Goal: Information Seeking & Learning: Compare options

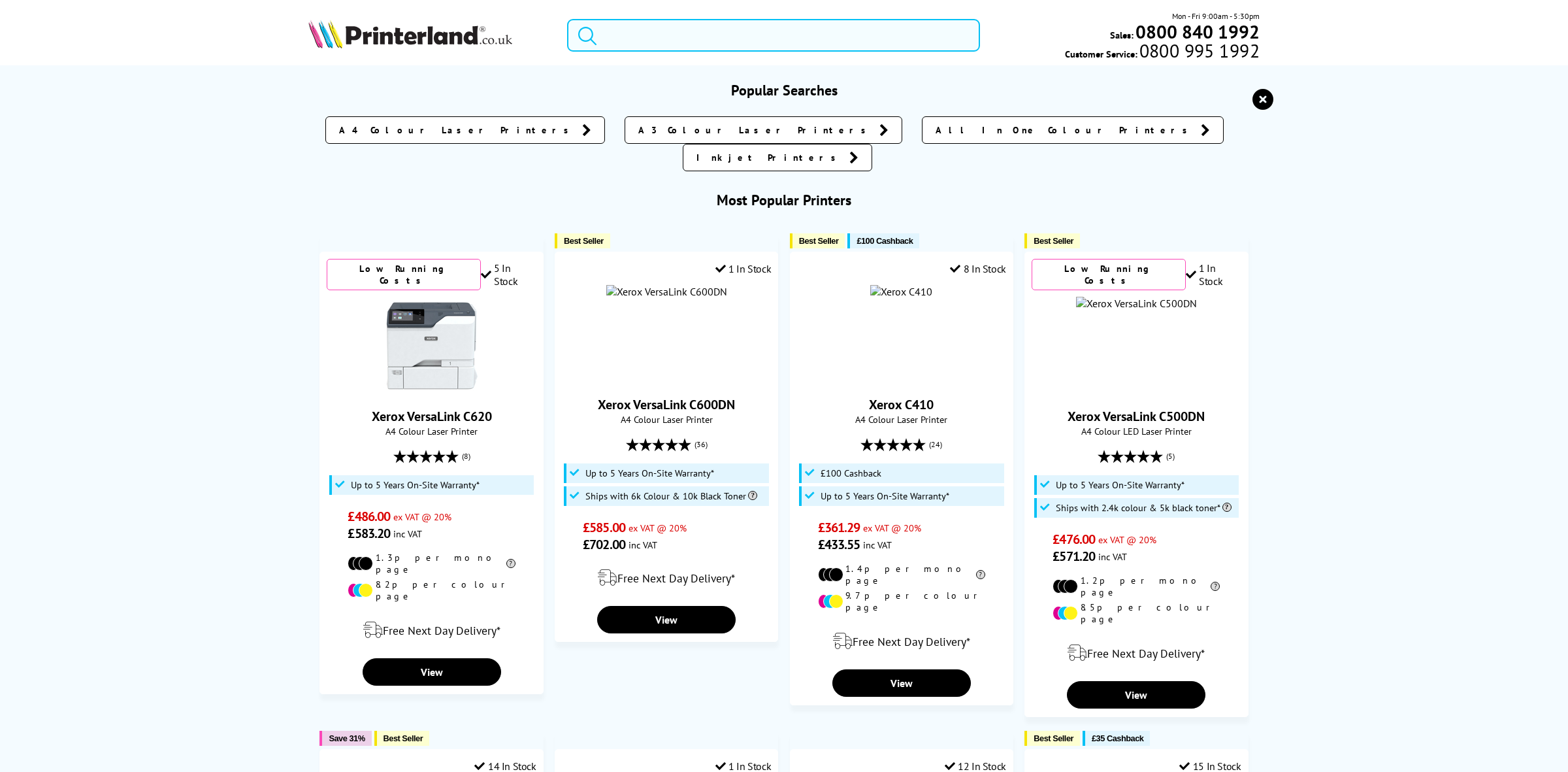
click at [653, 33] on input "search" at bounding box center [773, 35] width 413 height 33
paste input "PA4500X"
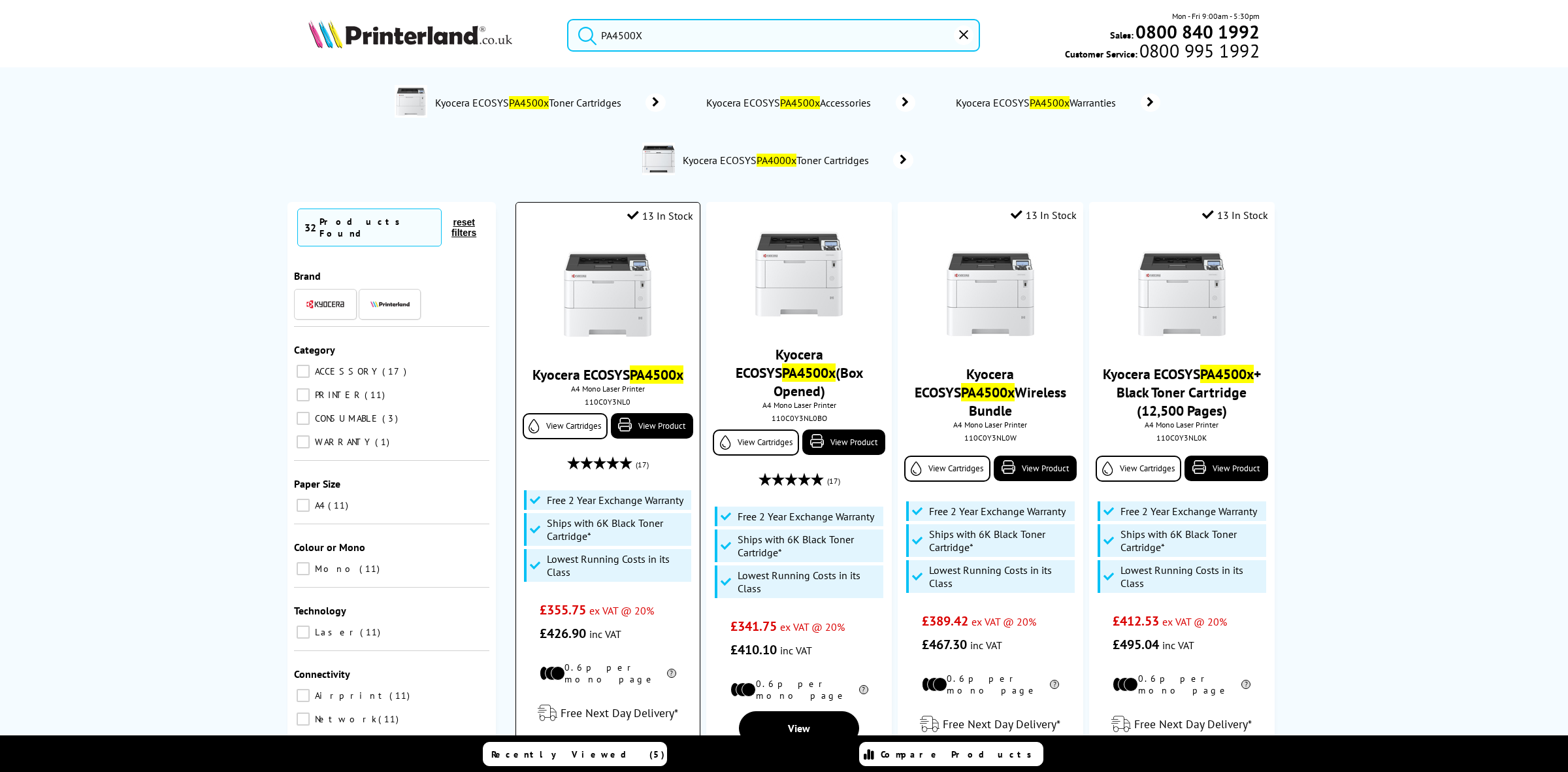
type input "PA4500X"
click at [618, 253] on img at bounding box center [608, 294] width 98 height 98
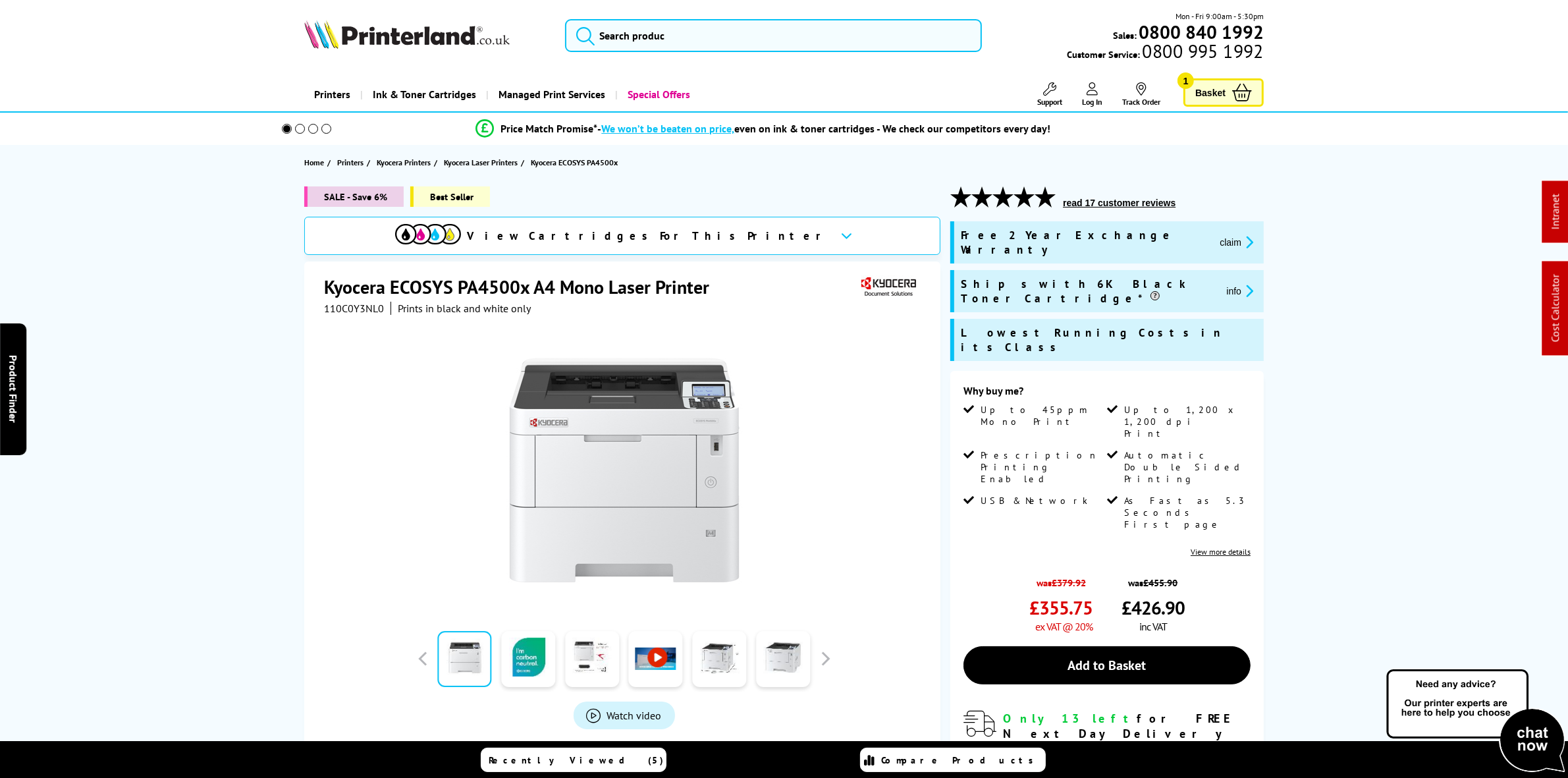
click at [357, 302] on span "110C0Y3NL0" at bounding box center [353, 309] width 60 height 13
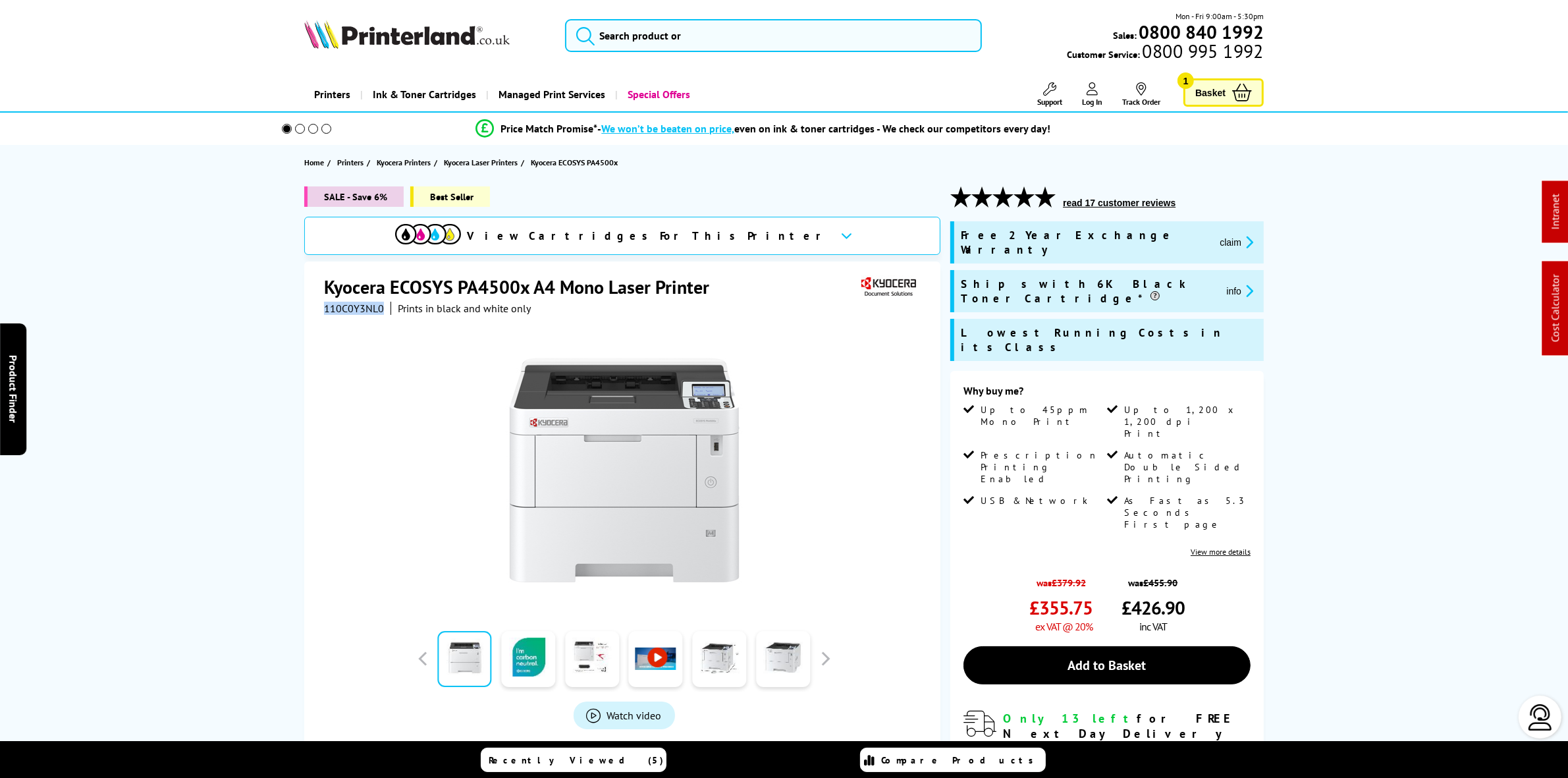
click at [357, 302] on span "110C0Y3NL0" at bounding box center [353, 309] width 60 height 13
copy span "110C0Y3NL0"
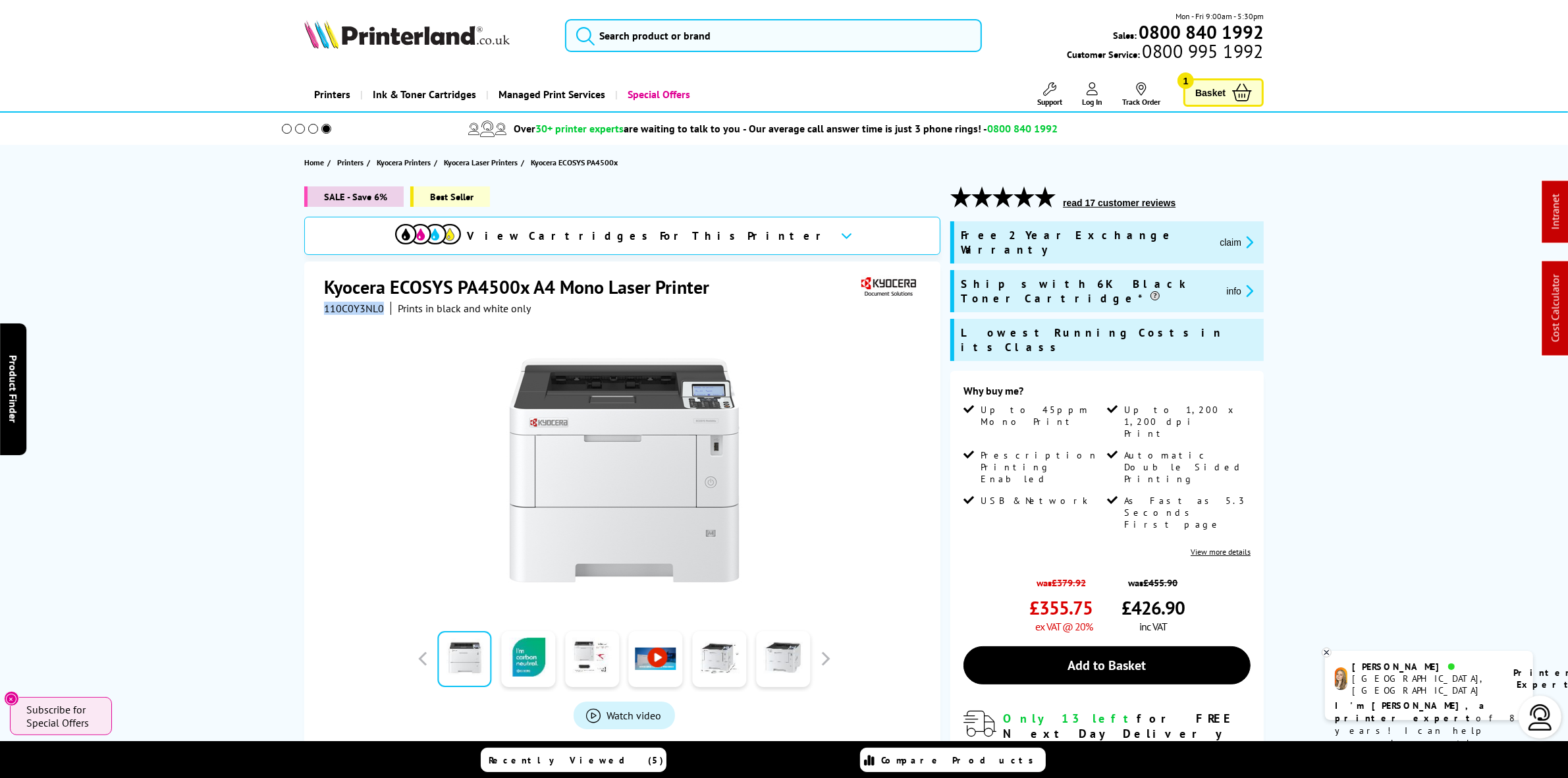
click at [1242, 235] on icon "promo-description" at bounding box center [1248, 242] width 12 height 14
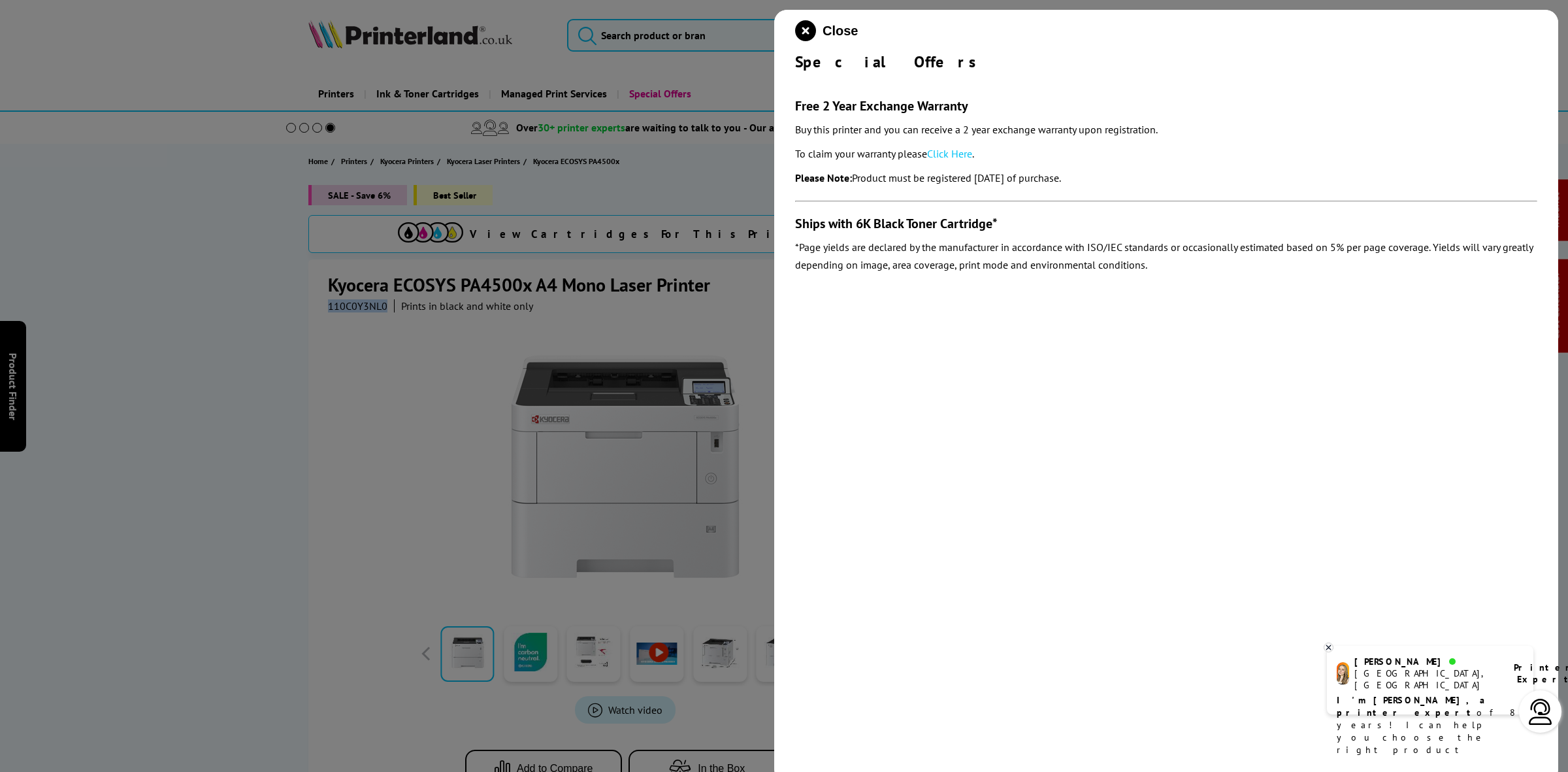
drag, startPoint x: 1123, startPoint y: 183, endPoint x: 780, endPoint y: 101, distance: 352.7
click at [780, 101] on div "Close Special Offers Free 2 Year Exchange Warranty Buy this printer and you can…" at bounding box center [1166, 396] width 784 height 772
copy section "Free 2 Year Exchange Warranty Buy this printer and you can receive a 2 year exc…"
click at [798, 31] on icon "close modal" at bounding box center [806, 31] width 21 height 21
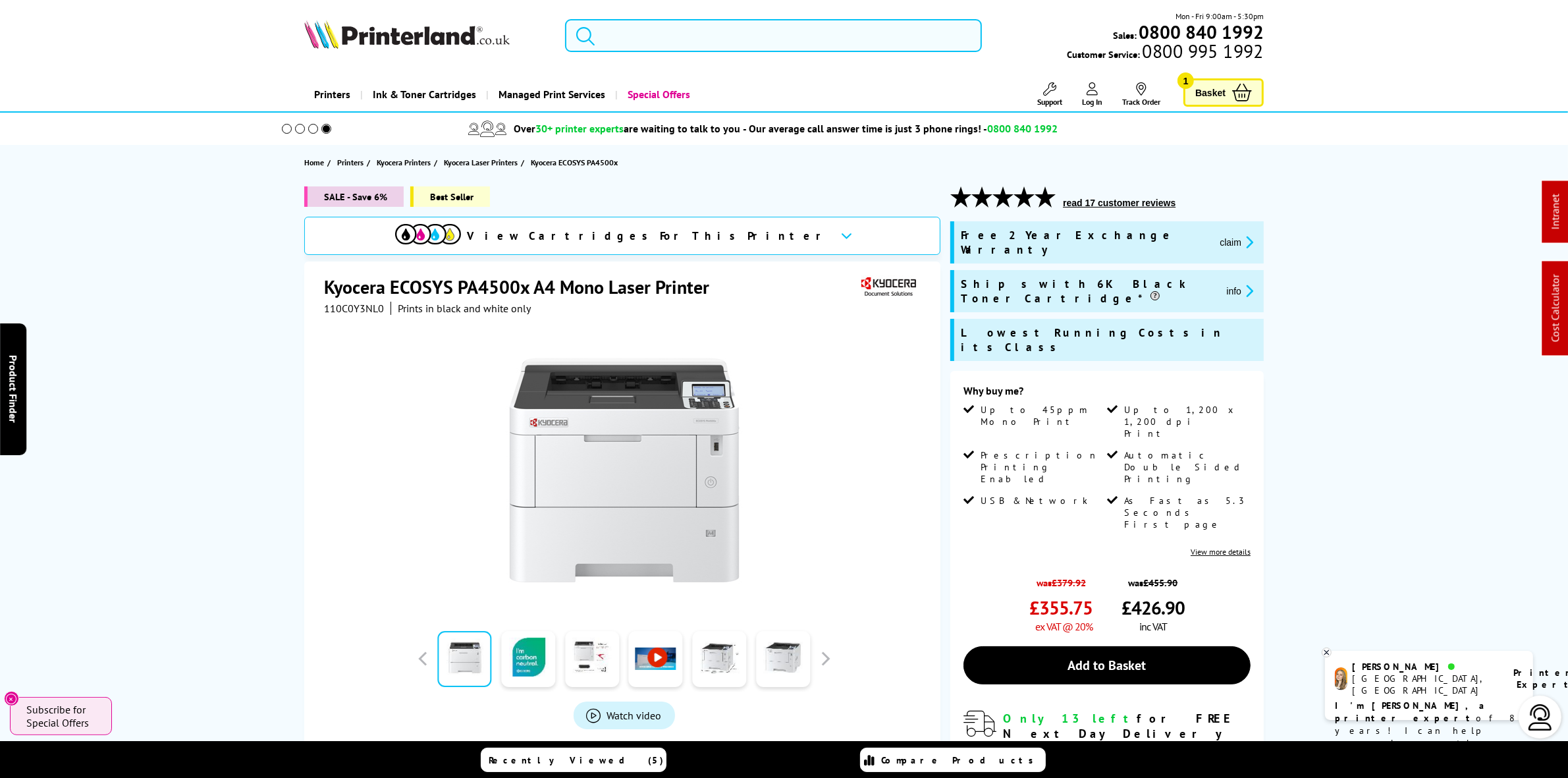
click at [679, 34] on input "search" at bounding box center [773, 36] width 416 height 33
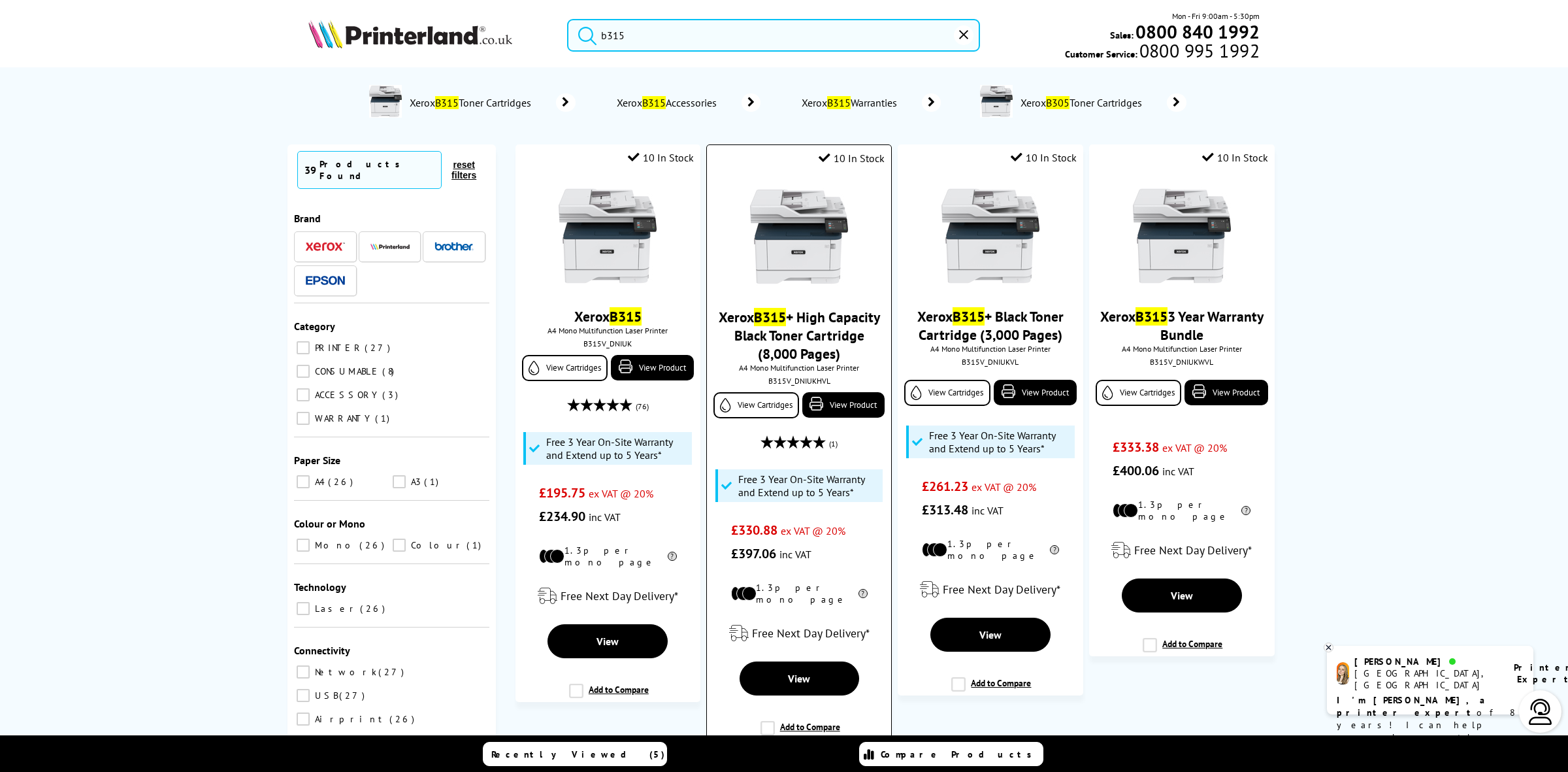
type input "b315"
click at [792, 377] on div "Xerox B315 + High Capacity Black Toner Cartridge (8,000 Pages) A4 Mono Multifun…" at bounding box center [799, 370] width 171 height 391
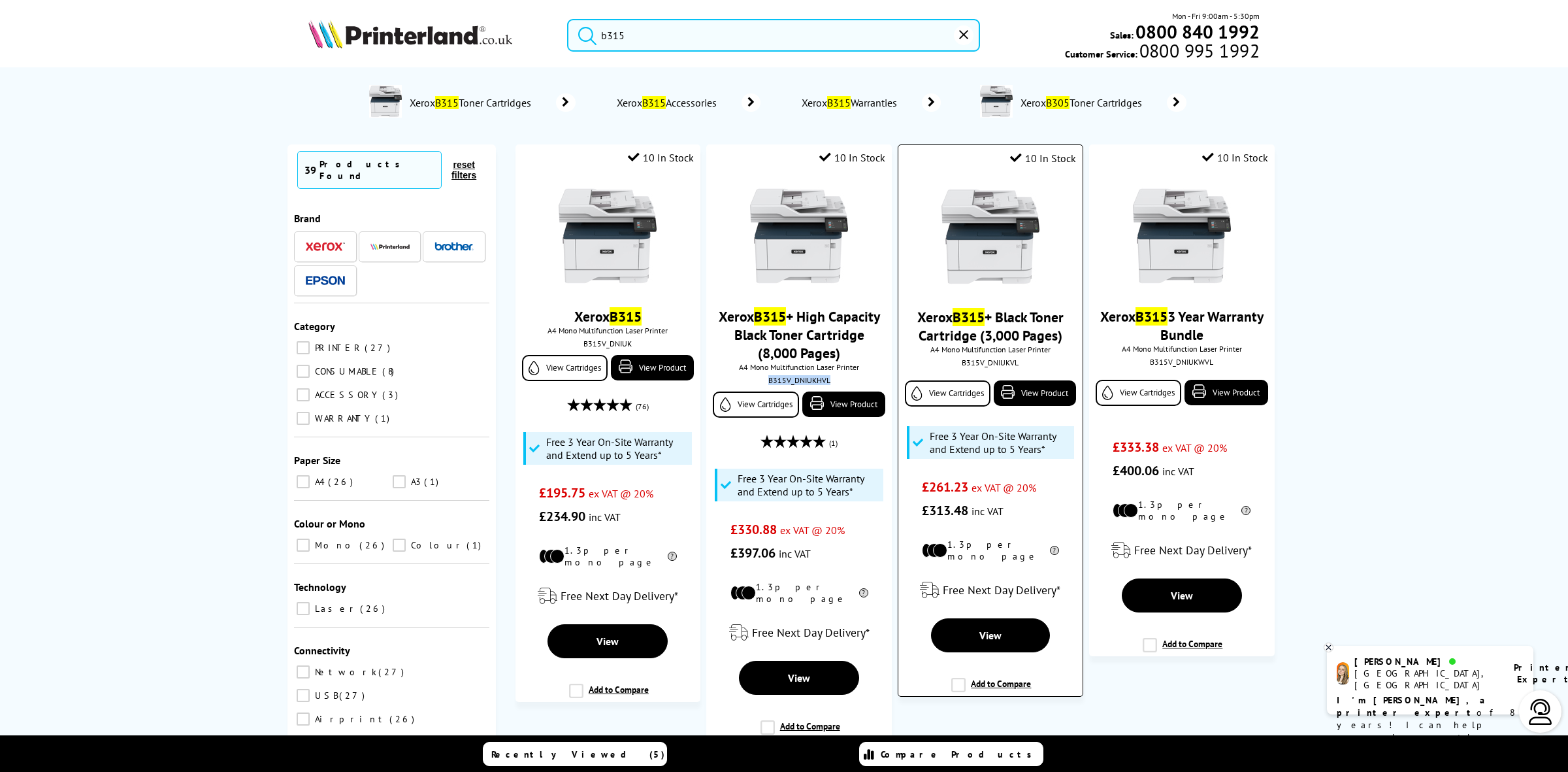
copy div "B315V_DNIUKHVL"
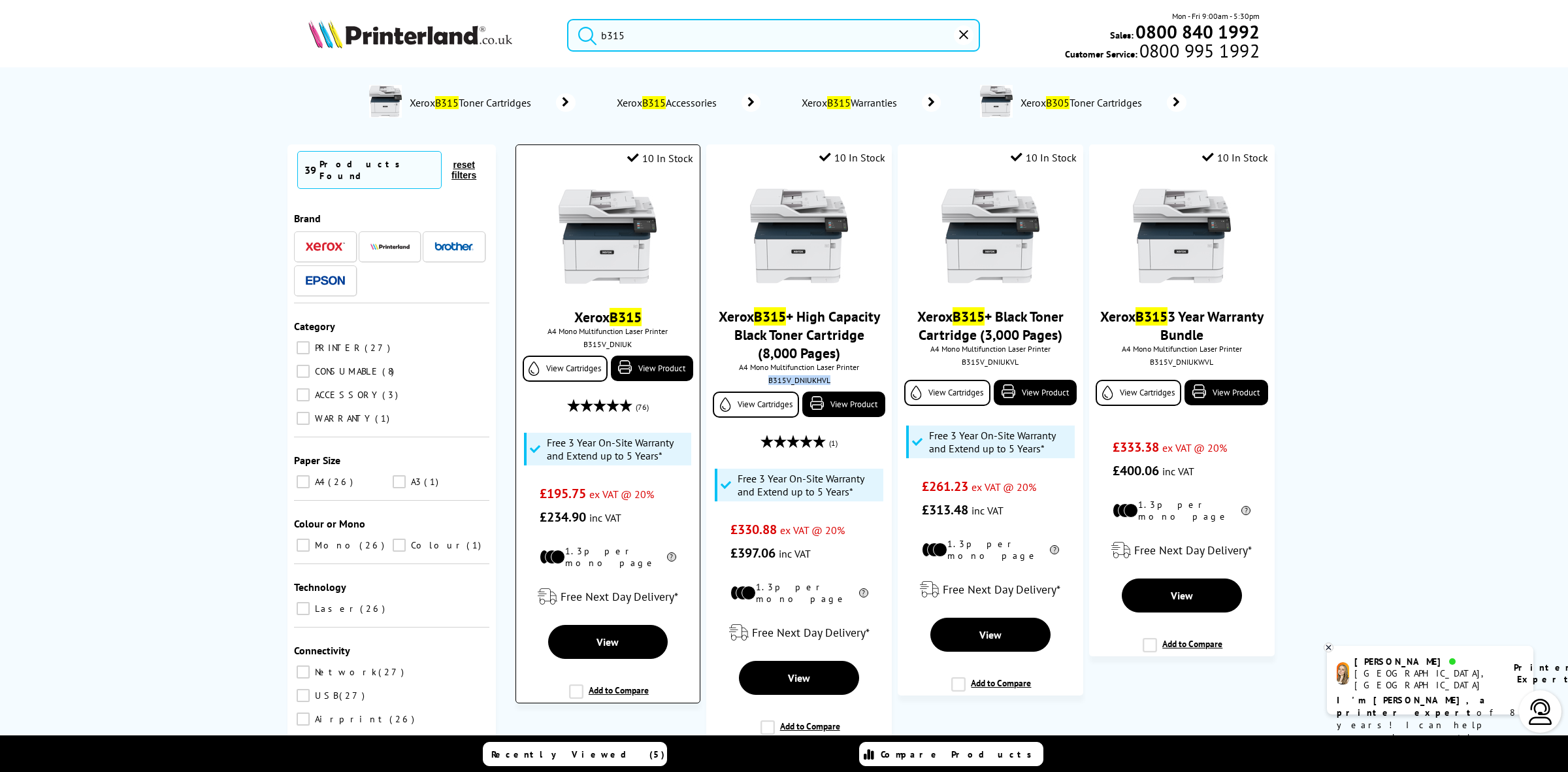
click at [608, 220] on img at bounding box center [608, 237] width 98 height 98
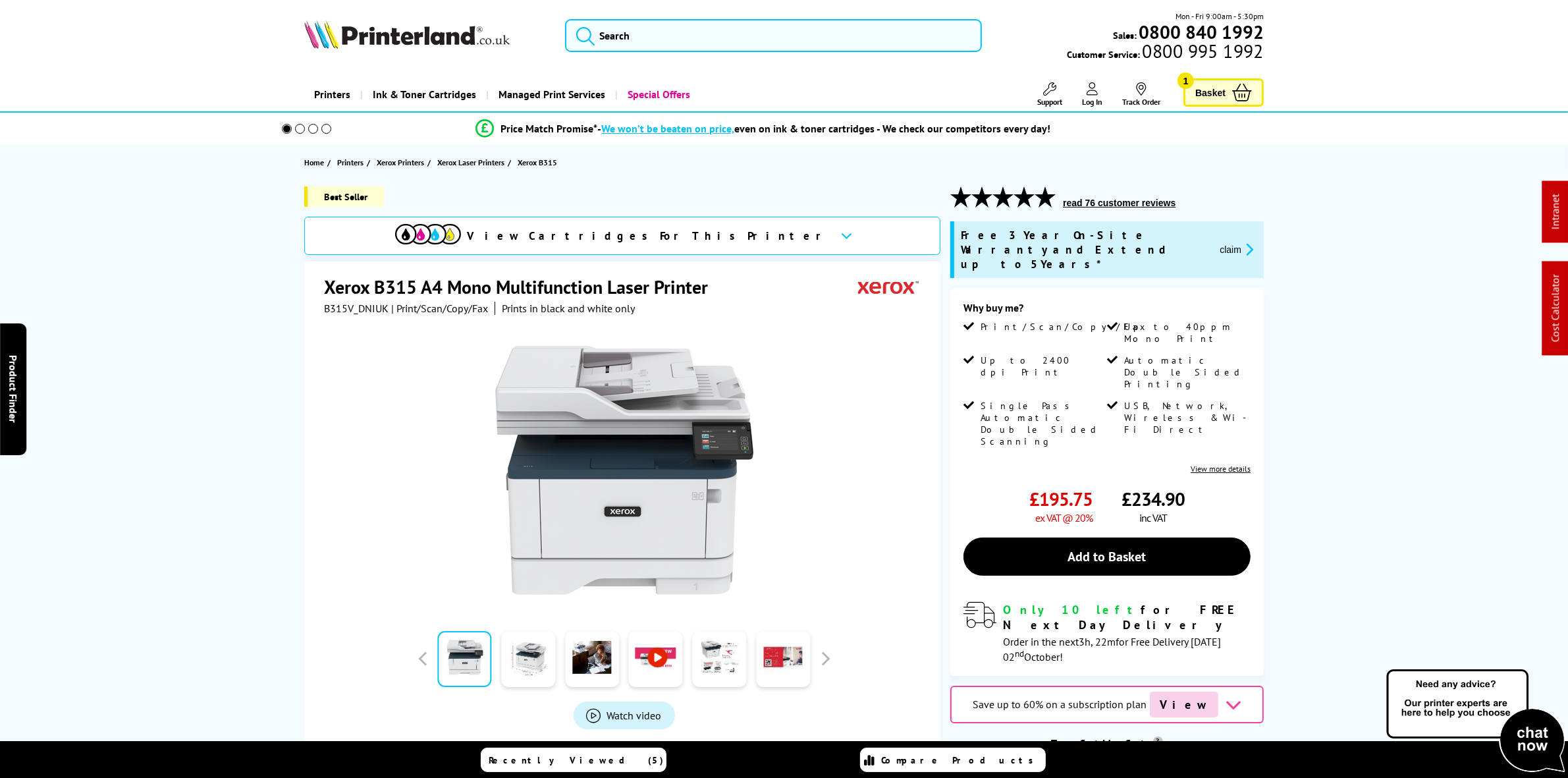
click at [1224, 242] on button "claim" at bounding box center [1236, 249] width 42 height 15
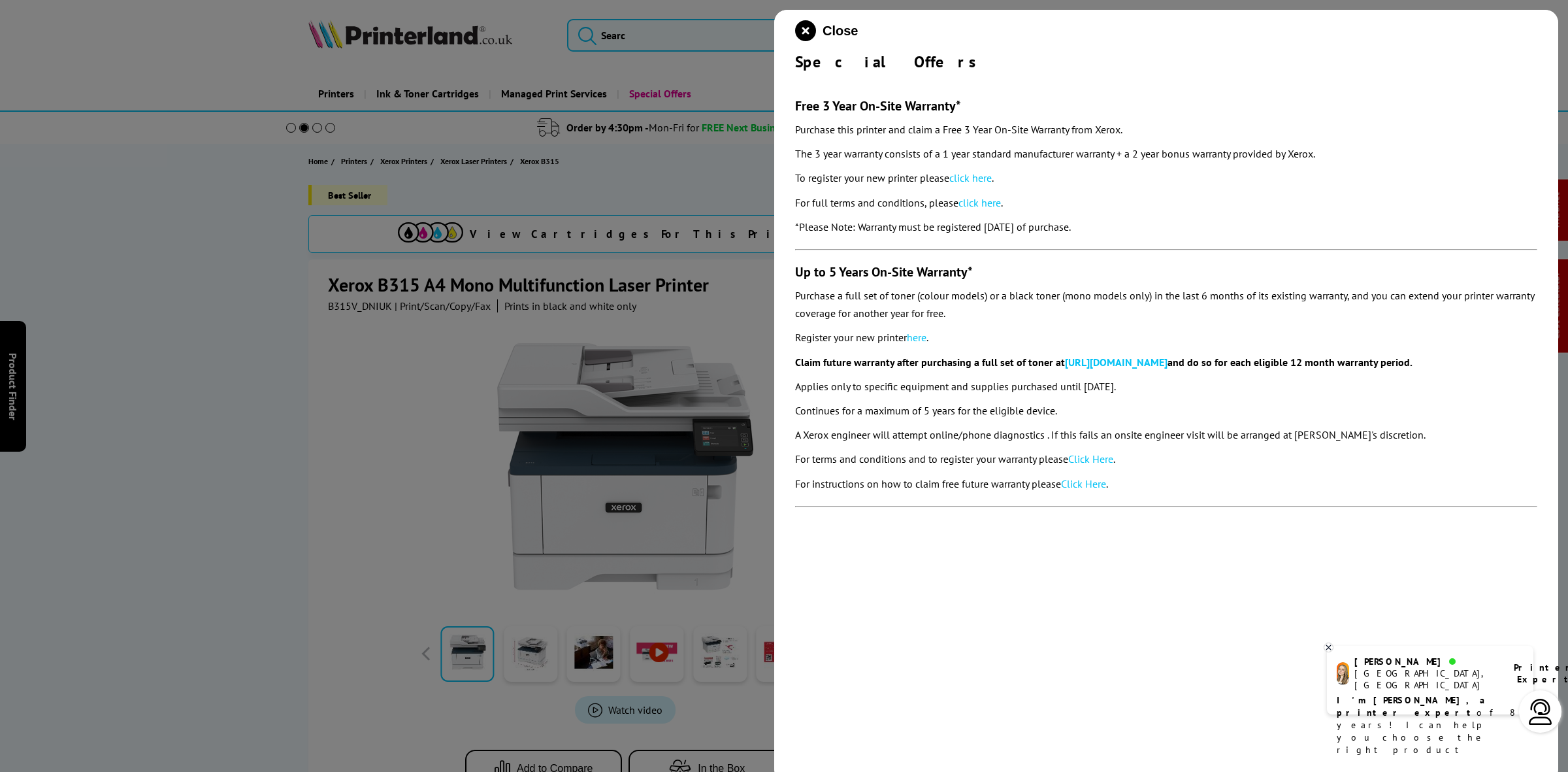
drag, startPoint x: 1139, startPoint y: 232, endPoint x: 793, endPoint y: 99, distance: 370.7
click at [793, 99] on div "Close Special Offers Free 3 Year On-Site Warranty* Purchase this printer and cl…" at bounding box center [1166, 396] width 784 height 772
copy section "Free 3 Year On-Site Warranty* Purchase this printer and claim a Free 3 Year On-…"
click at [804, 31] on icon "close modal" at bounding box center [806, 31] width 21 height 21
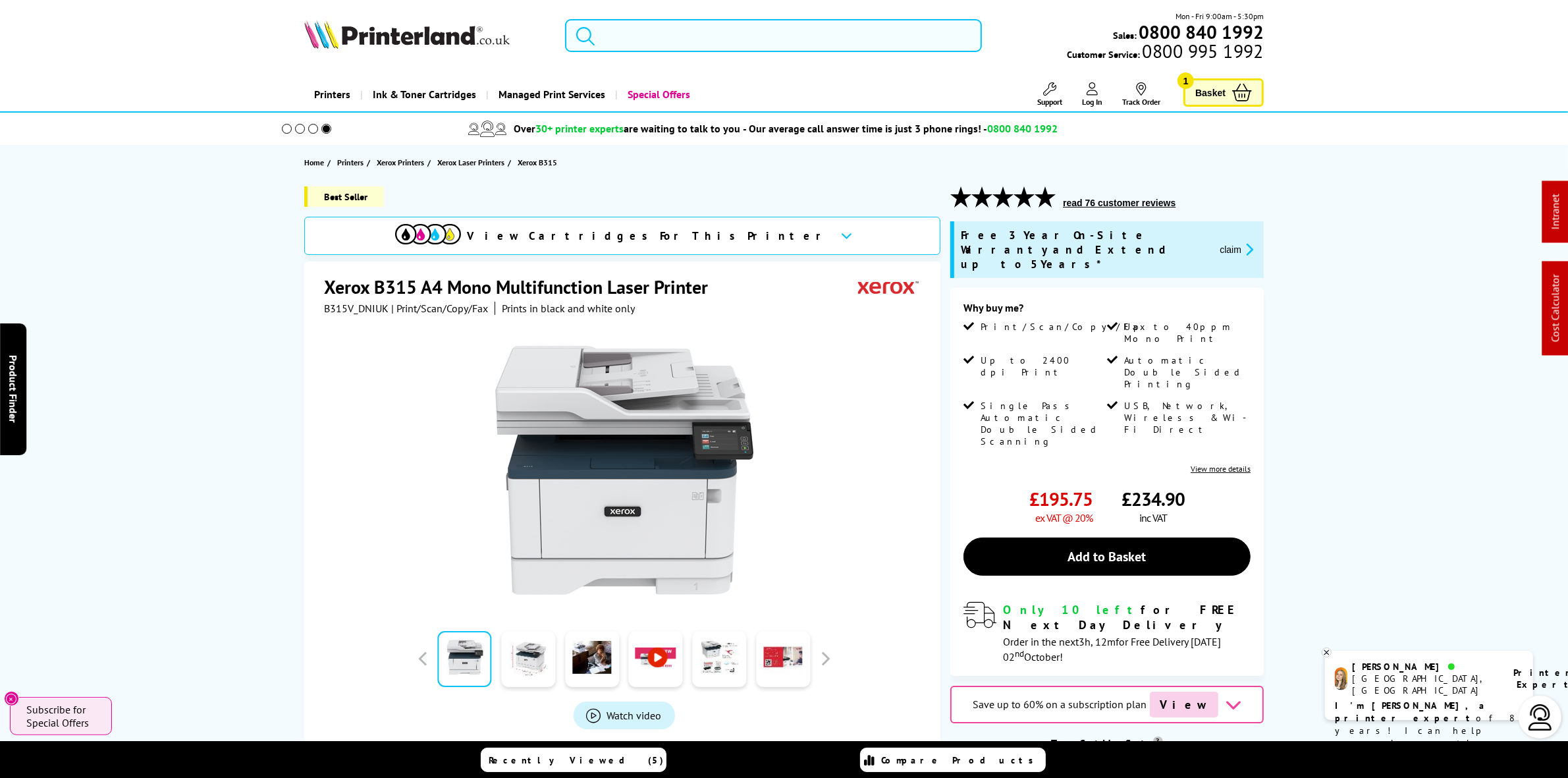
click at [824, 24] on input "search" at bounding box center [773, 36] width 416 height 33
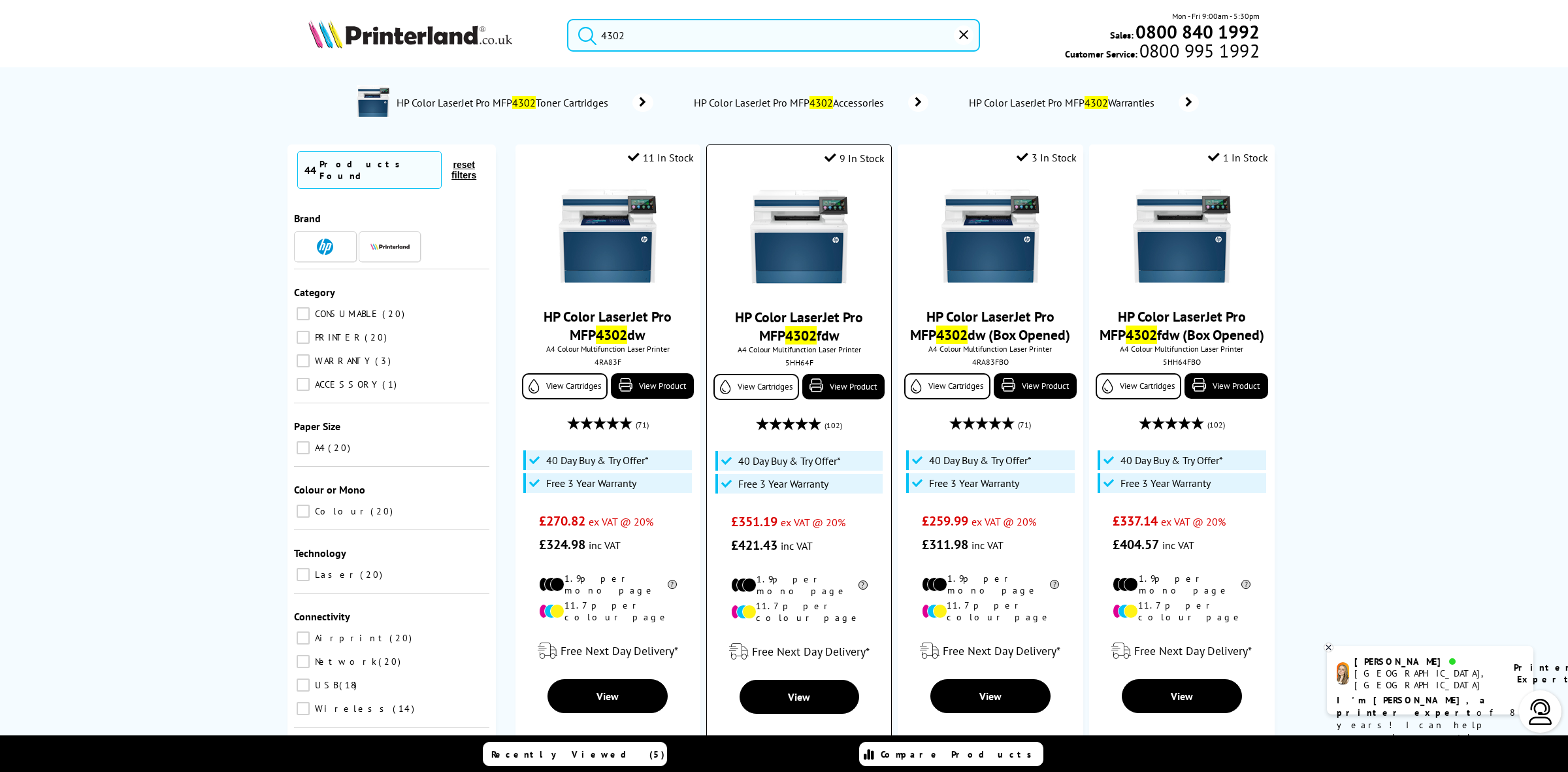
type input "4302"
click at [775, 224] on img at bounding box center [799, 237] width 98 height 98
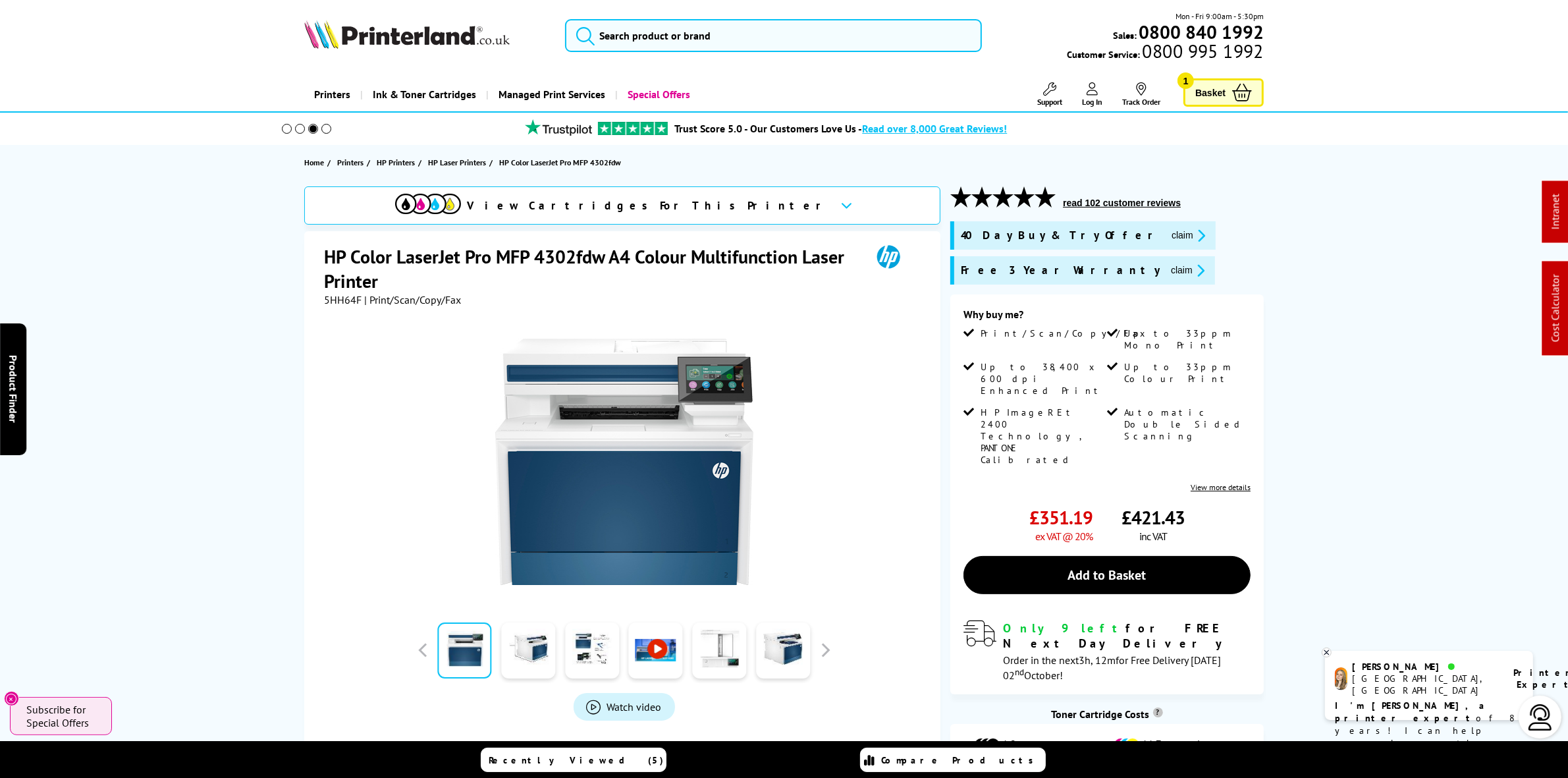
click at [375, 41] on img at bounding box center [407, 34] width 206 height 29
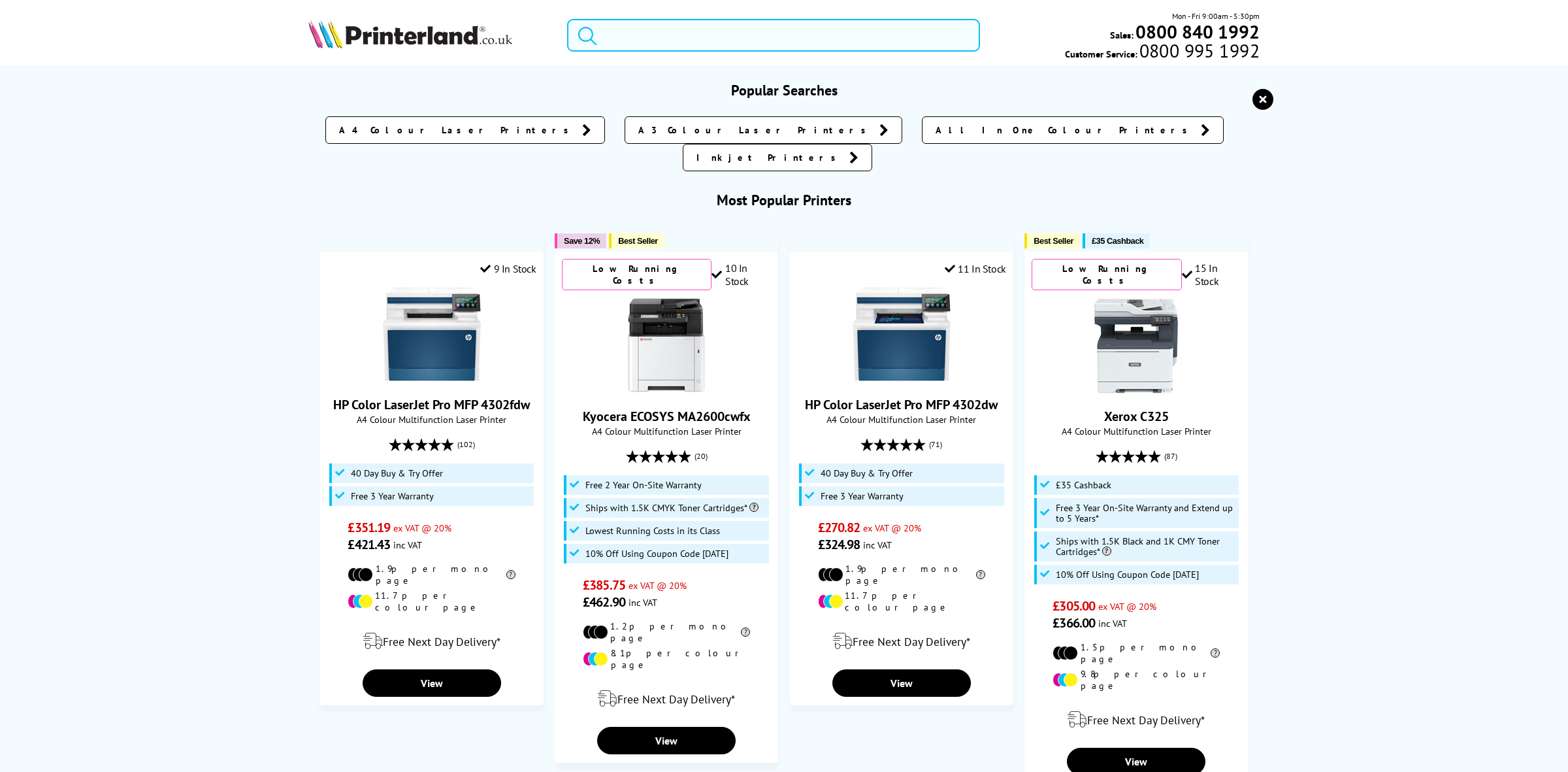
click at [688, 30] on input "search" at bounding box center [773, 35] width 413 height 33
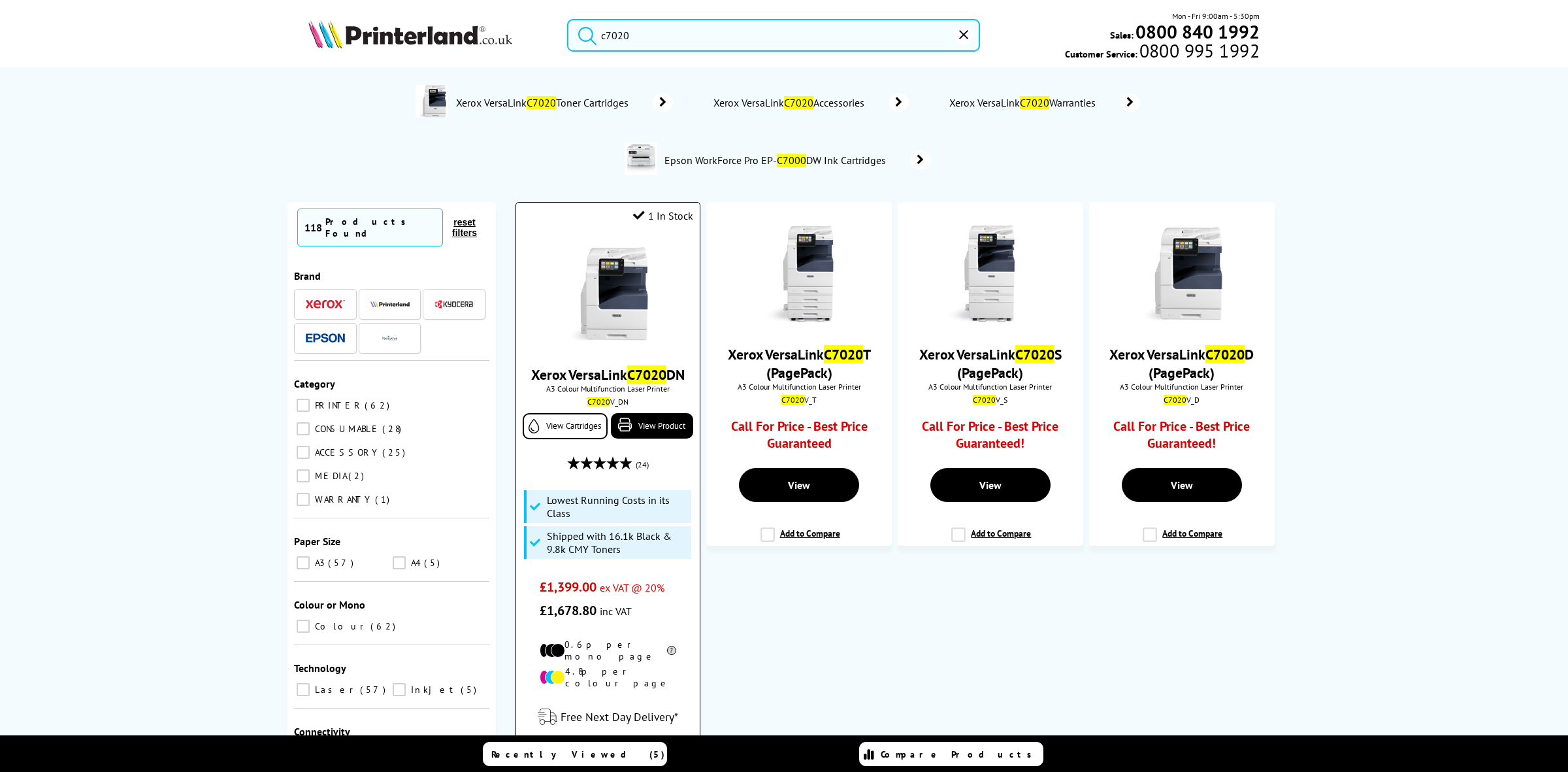
type input "c7020"
click at [657, 289] on div at bounding box center [608, 296] width 171 height 101
click at [631, 290] on img at bounding box center [608, 294] width 98 height 98
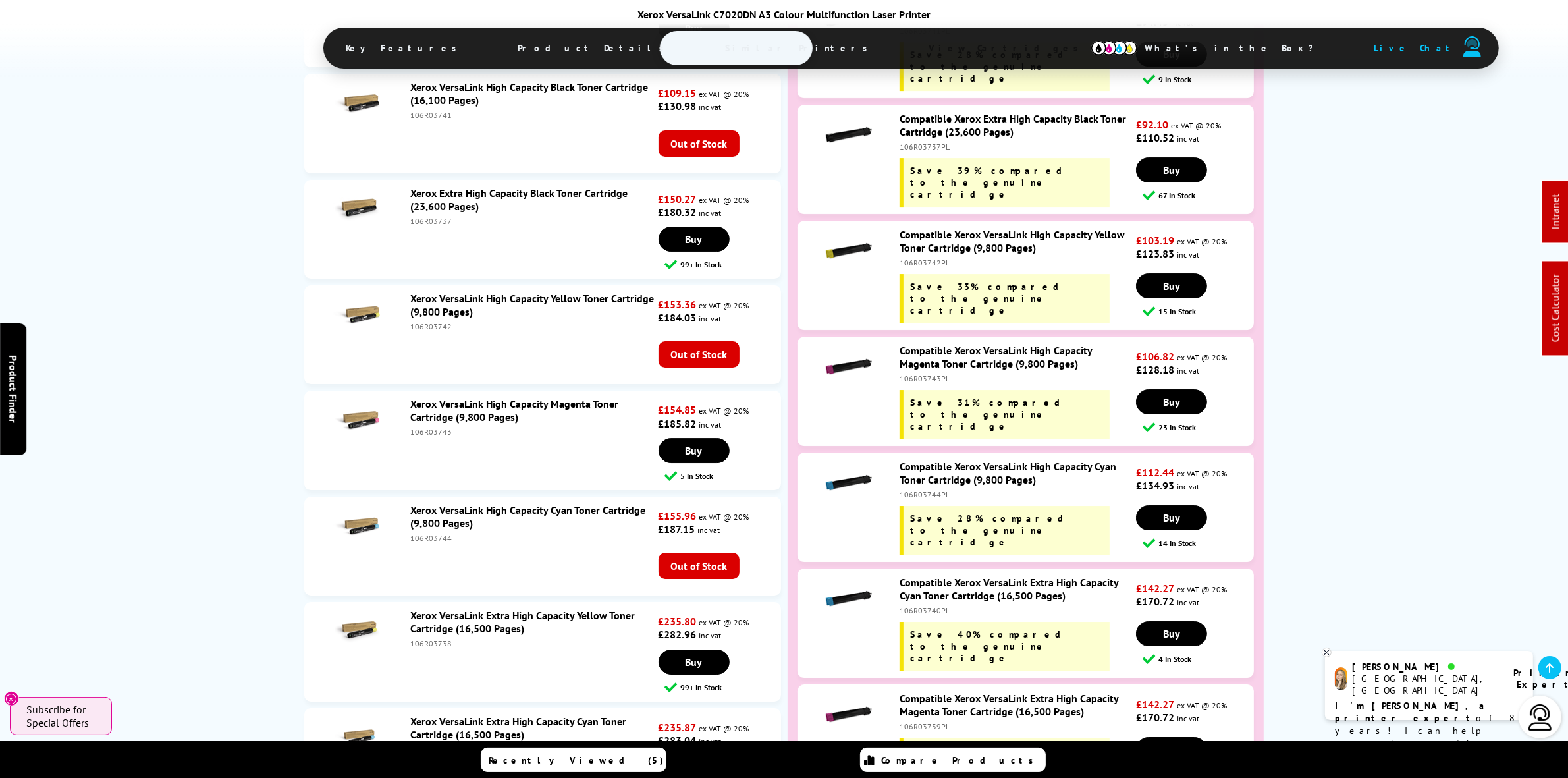
scroll to position [5431, 0]
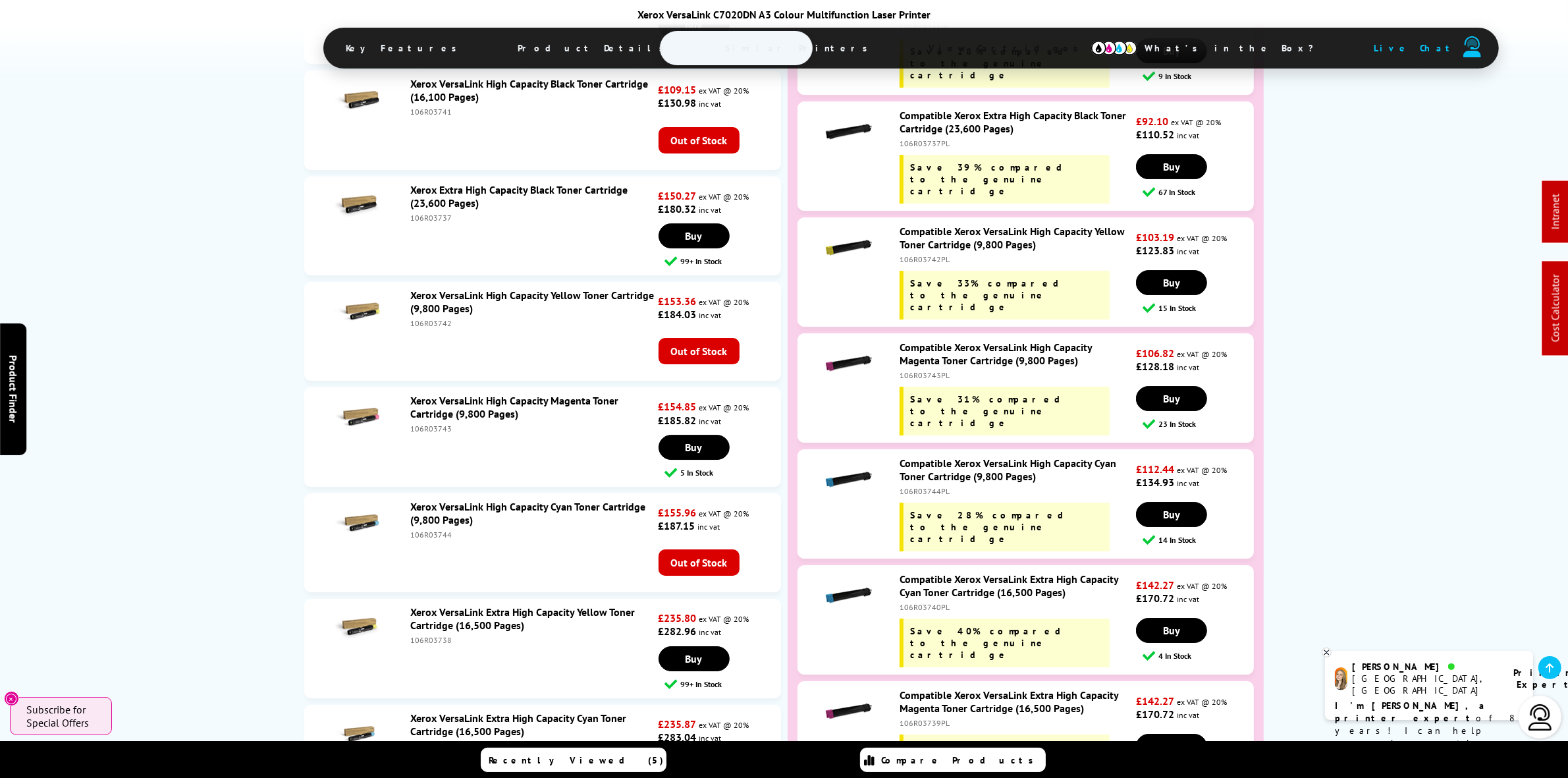
click at [940, 602] on div "106R03740PL" at bounding box center [1017, 607] width 233 height 10
copy div "106R03738PL"
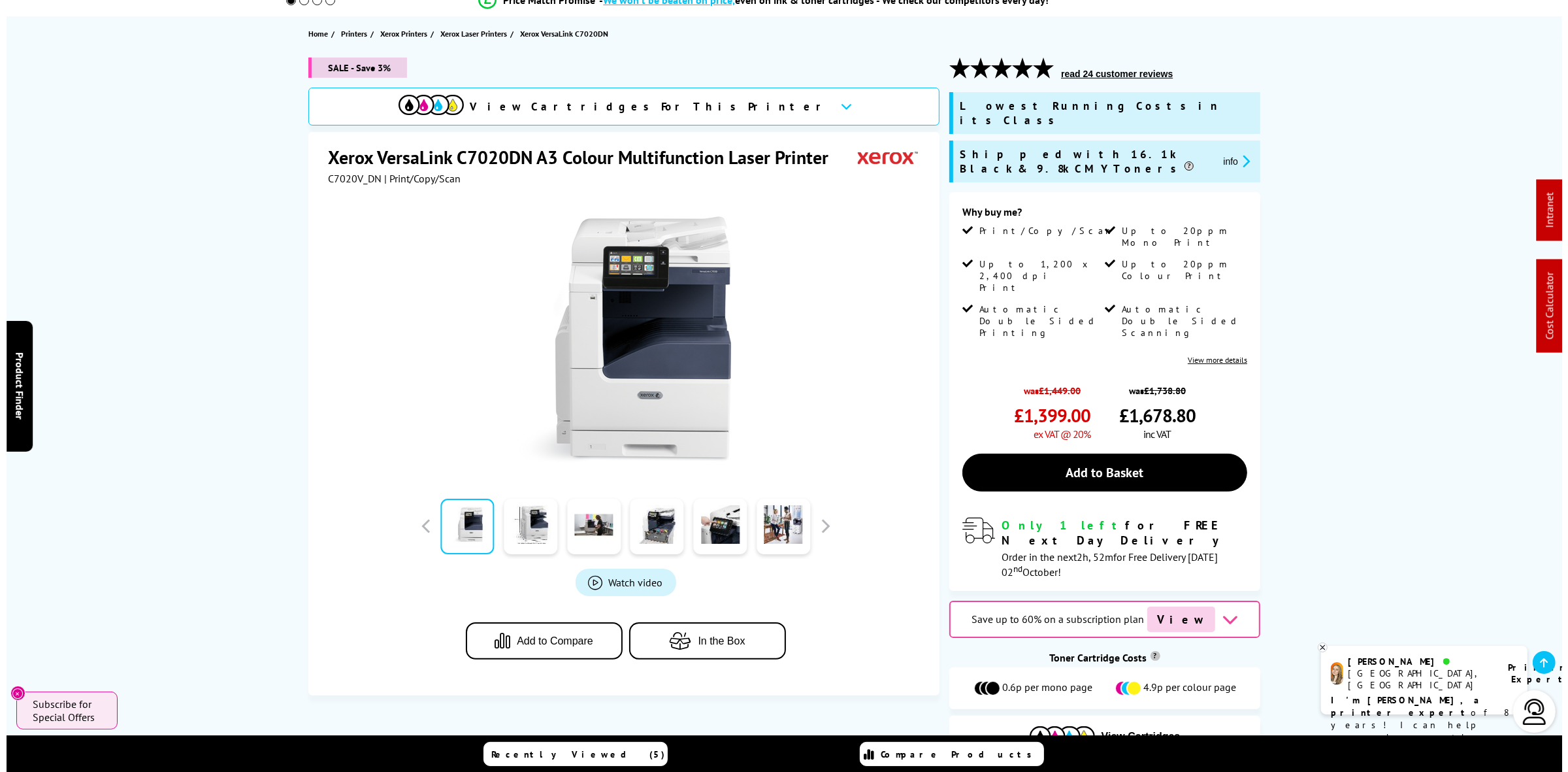
scroll to position [0, 0]
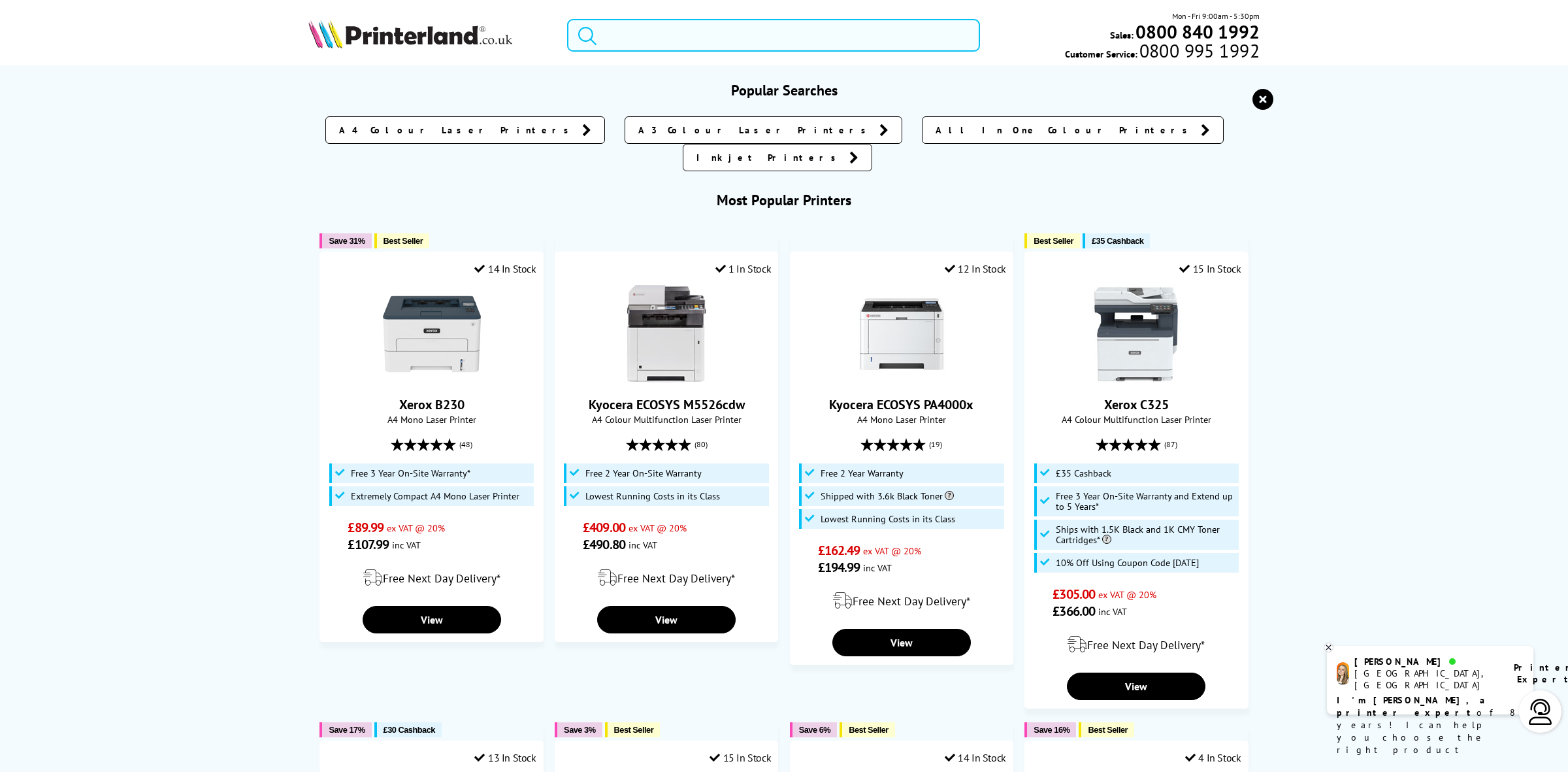
click at [683, 44] on input "search" at bounding box center [773, 35] width 413 height 33
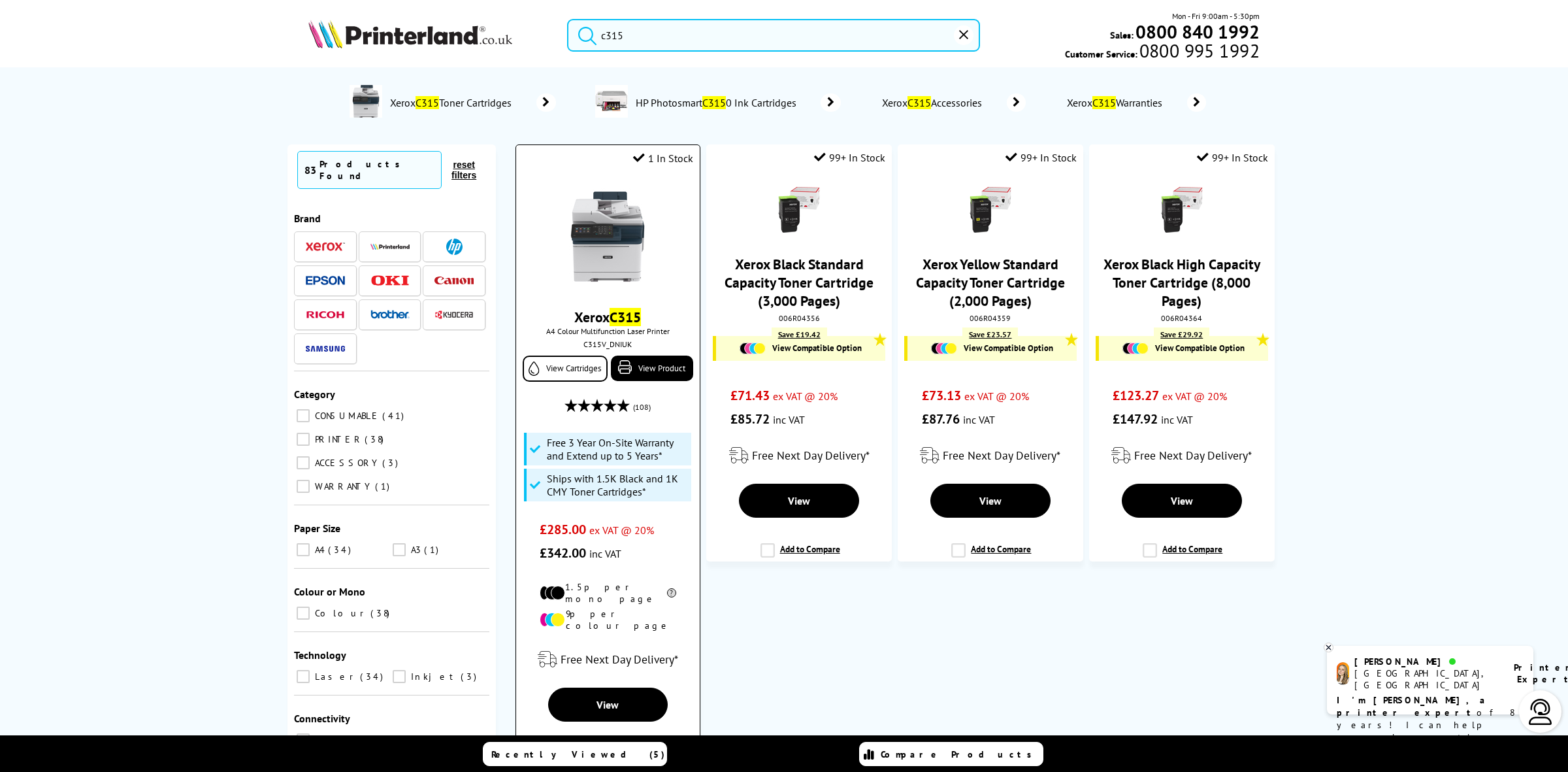
type input "c315"
click at [608, 243] on img at bounding box center [608, 237] width 98 height 98
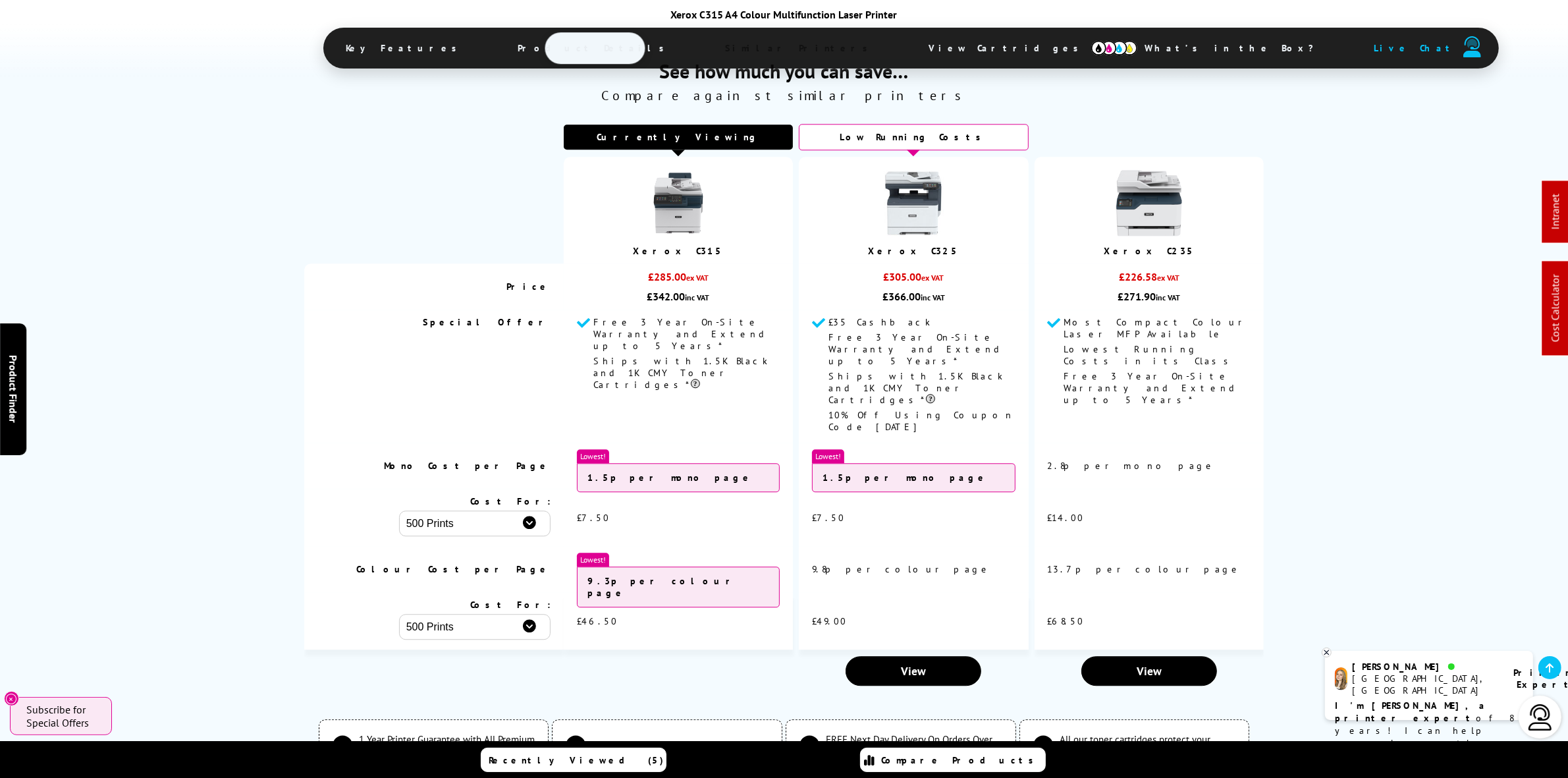
scroll to position [4446, 0]
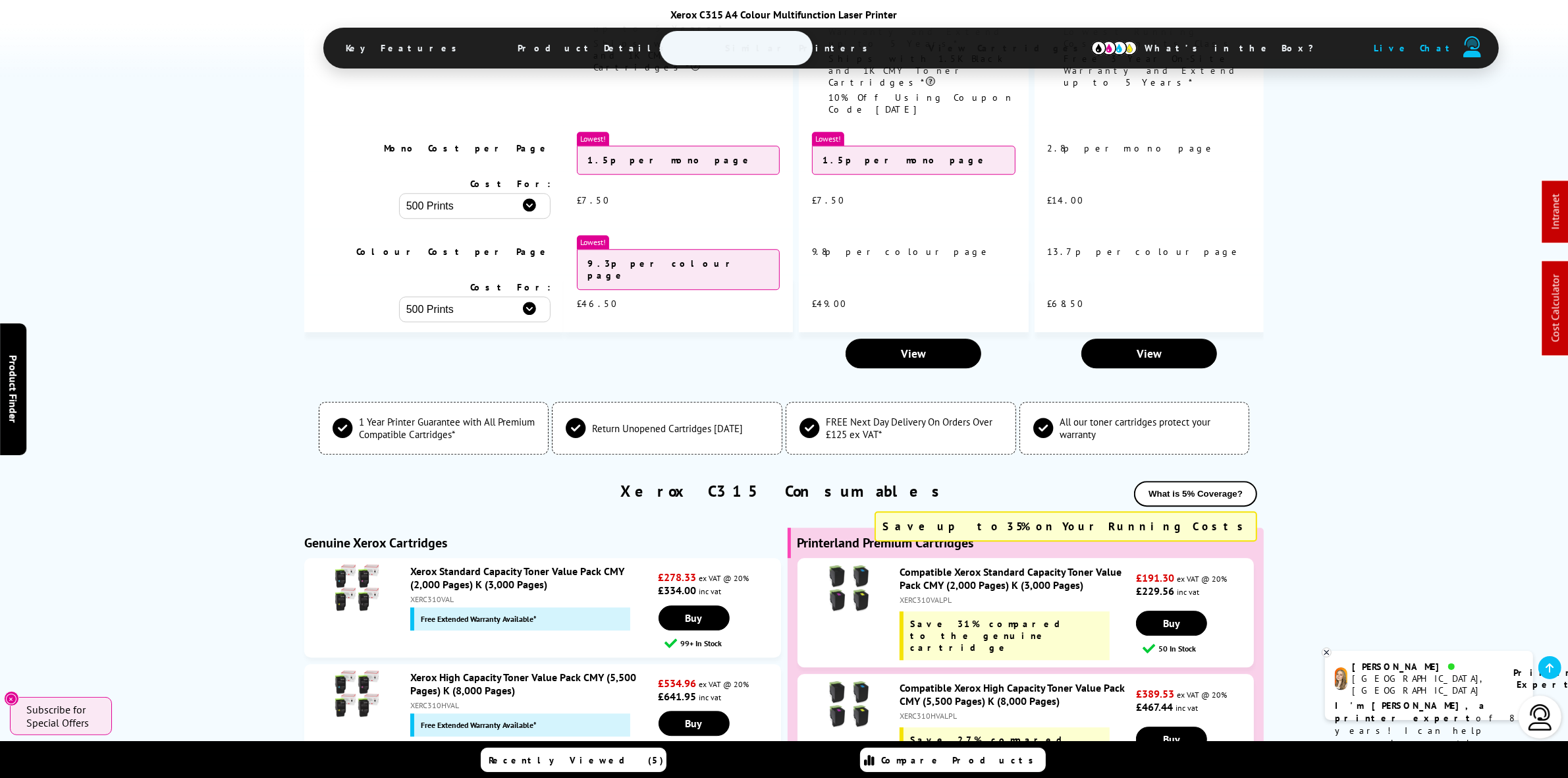
click at [439, 700] on div "XERC310HVAL" at bounding box center [533, 705] width 245 height 10
click at [438, 700] on div "XERC310HVAL" at bounding box center [533, 705] width 245 height 10
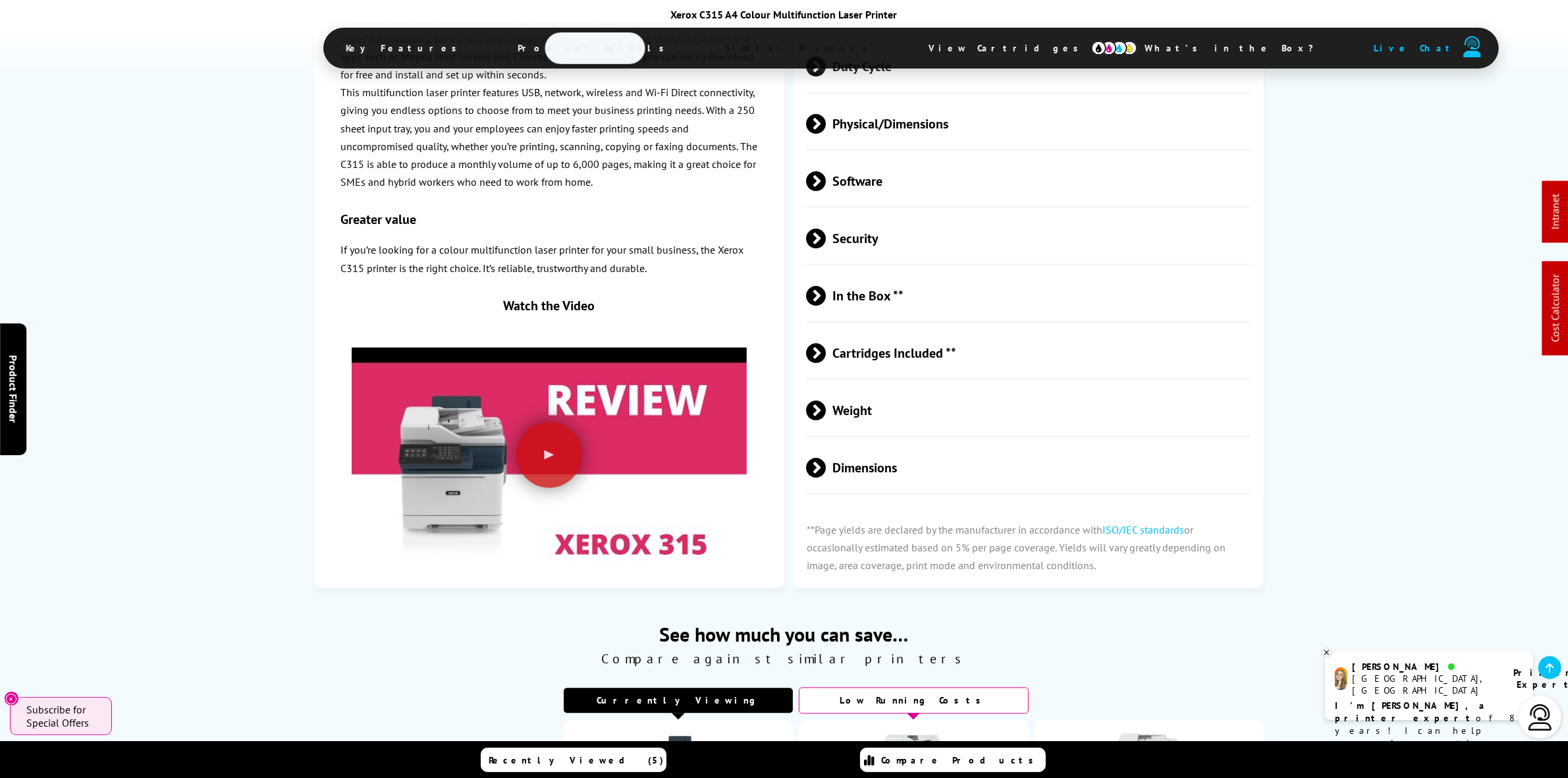
scroll to position [3293, 0]
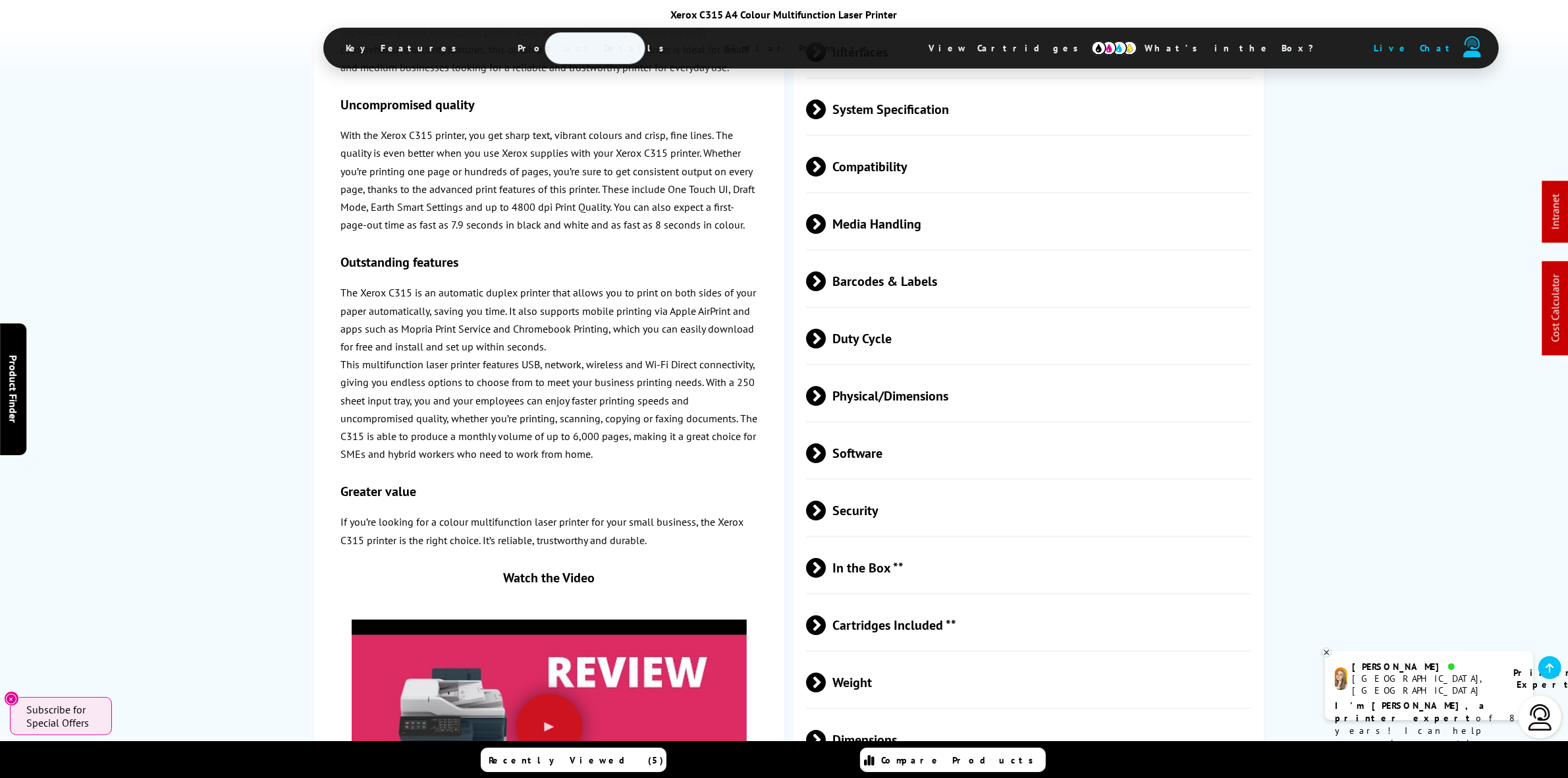
click at [988, 601] on span "Cartridges Included **" at bounding box center [1029, 625] width 445 height 49
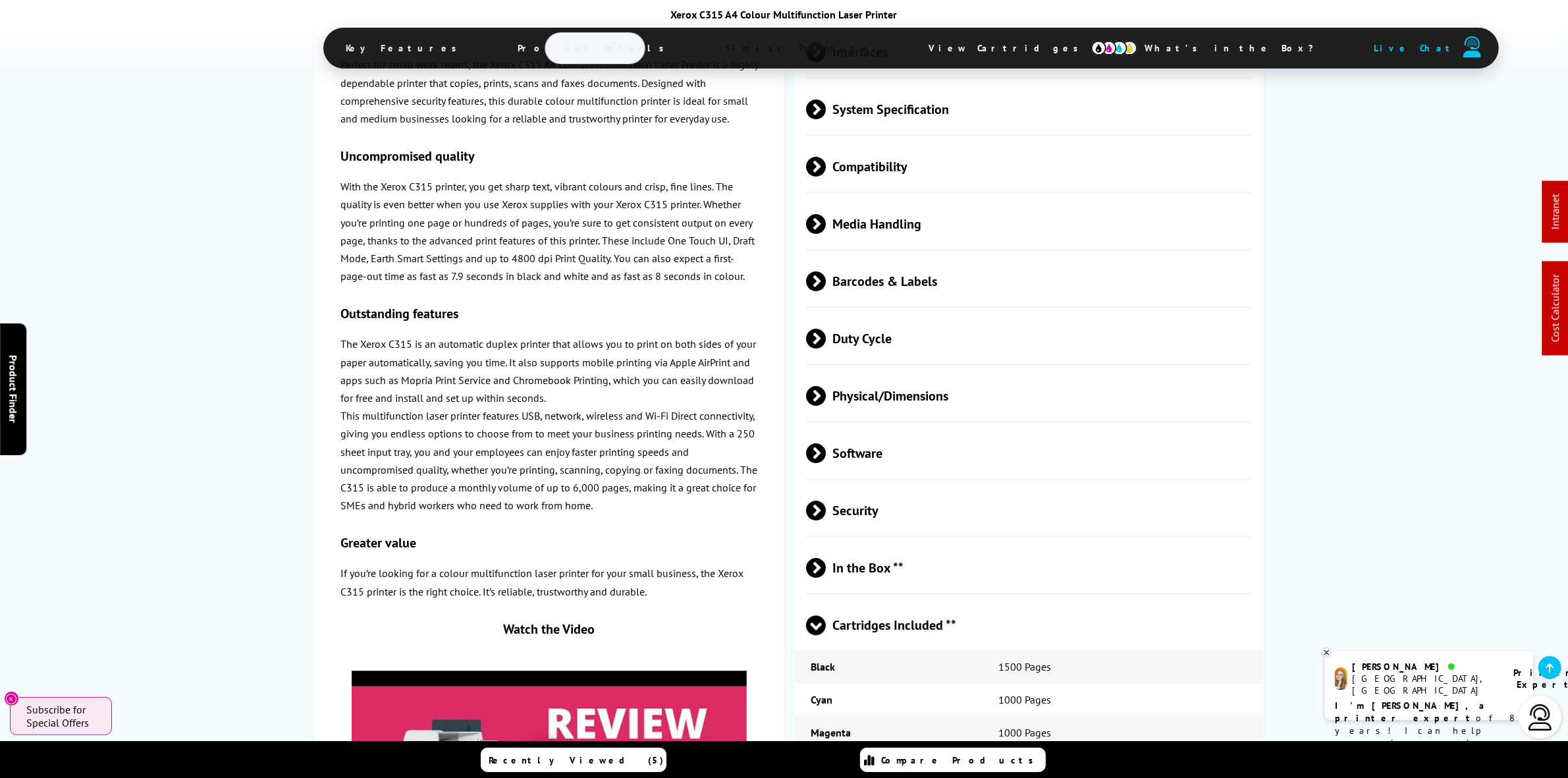
click at [991, 601] on span "Cartridges Included **" at bounding box center [1029, 625] width 445 height 49
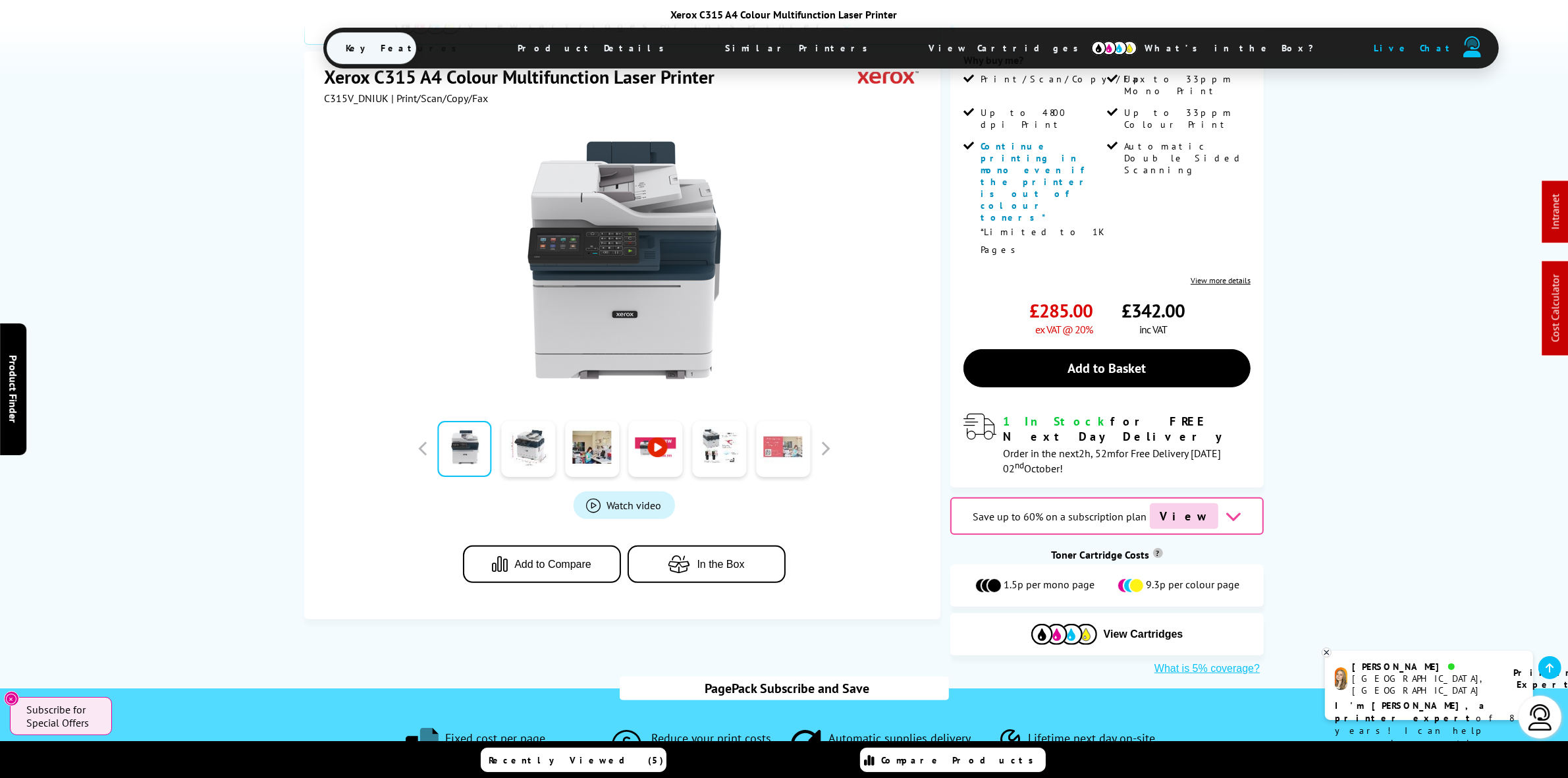
scroll to position [0, 0]
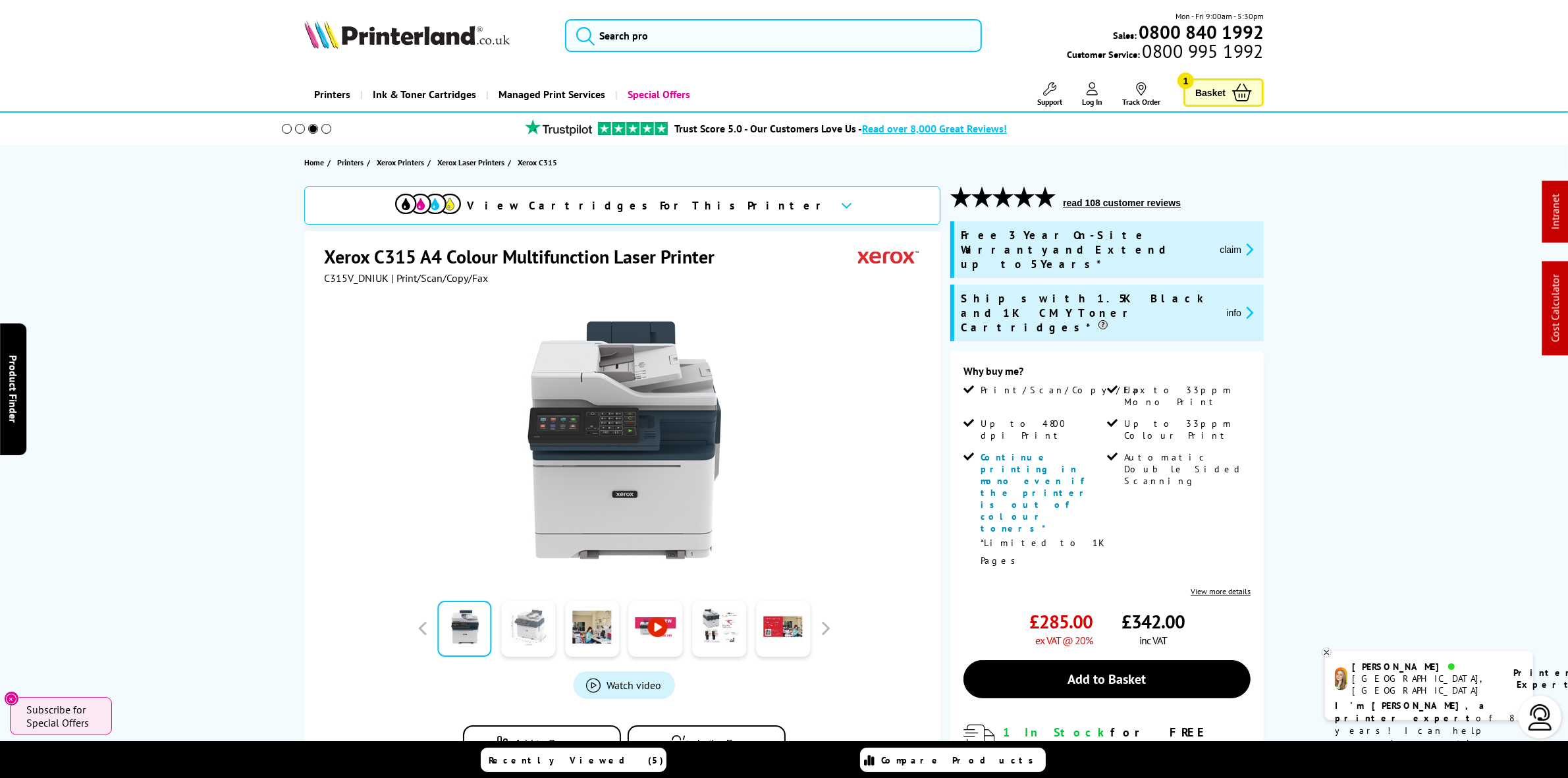
click at [529, 645] on link at bounding box center [528, 628] width 54 height 56
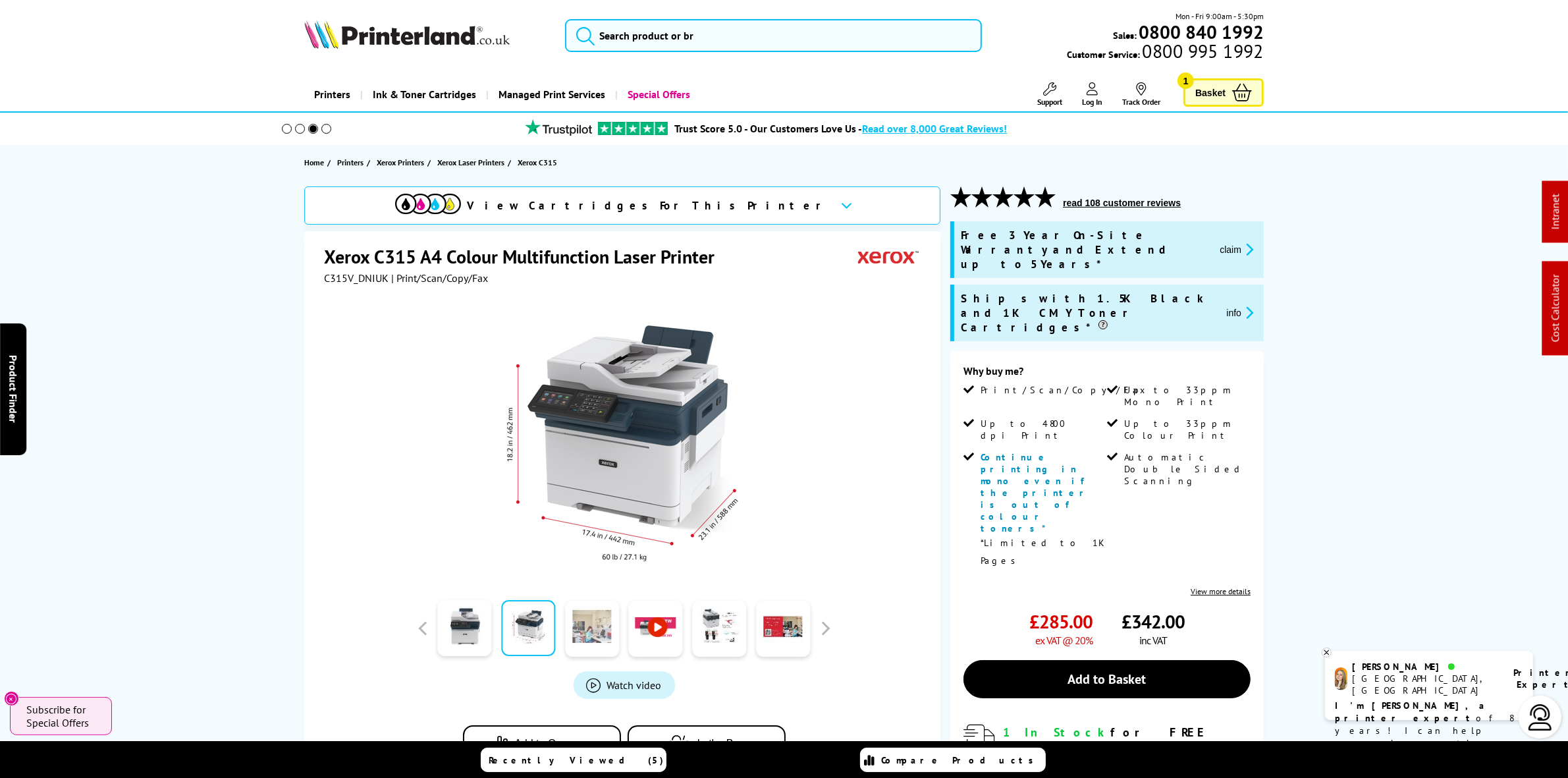
click at [580, 626] on link at bounding box center [592, 628] width 54 height 56
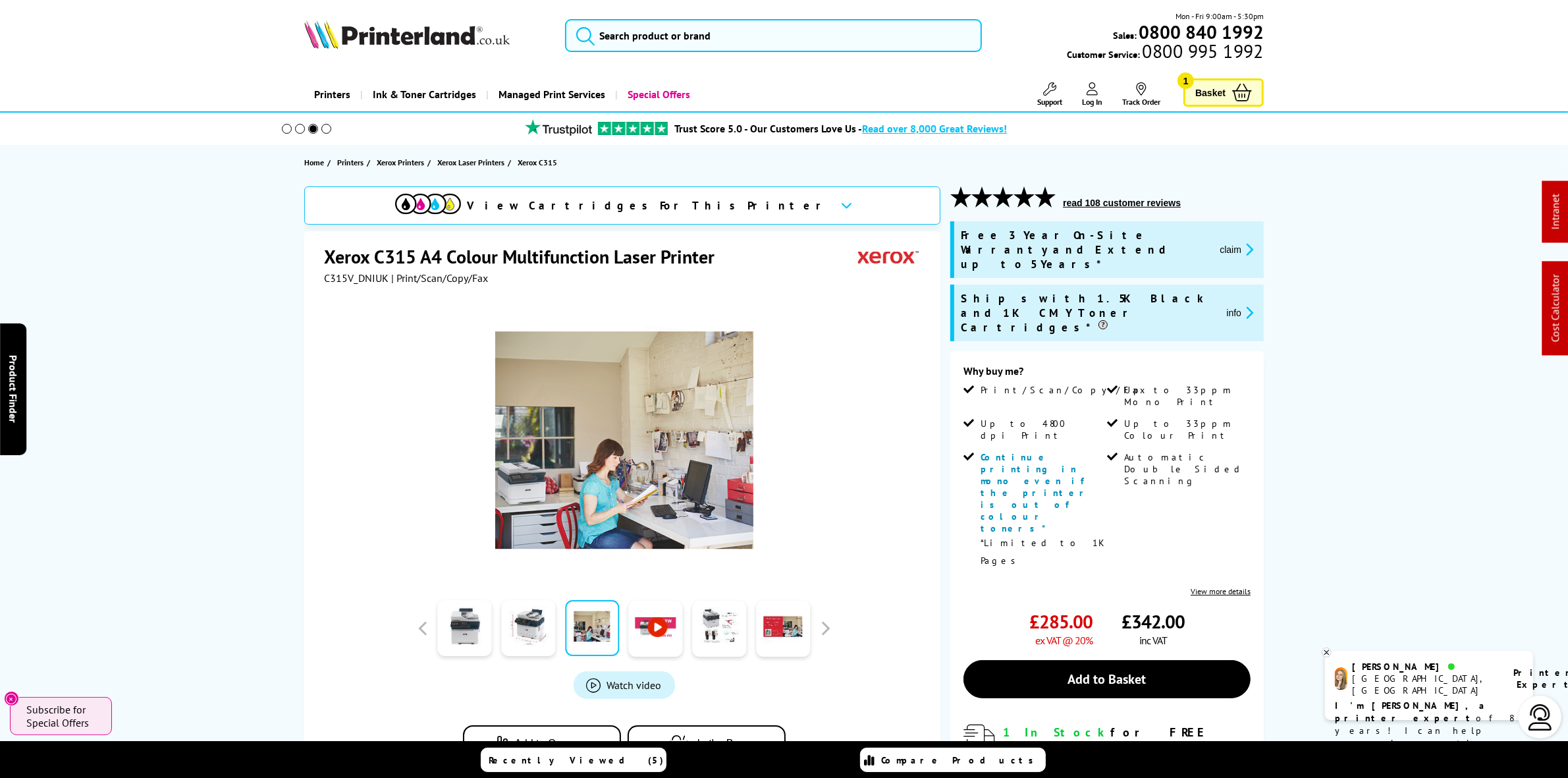
click at [653, 629] on link at bounding box center [656, 628] width 54 height 56
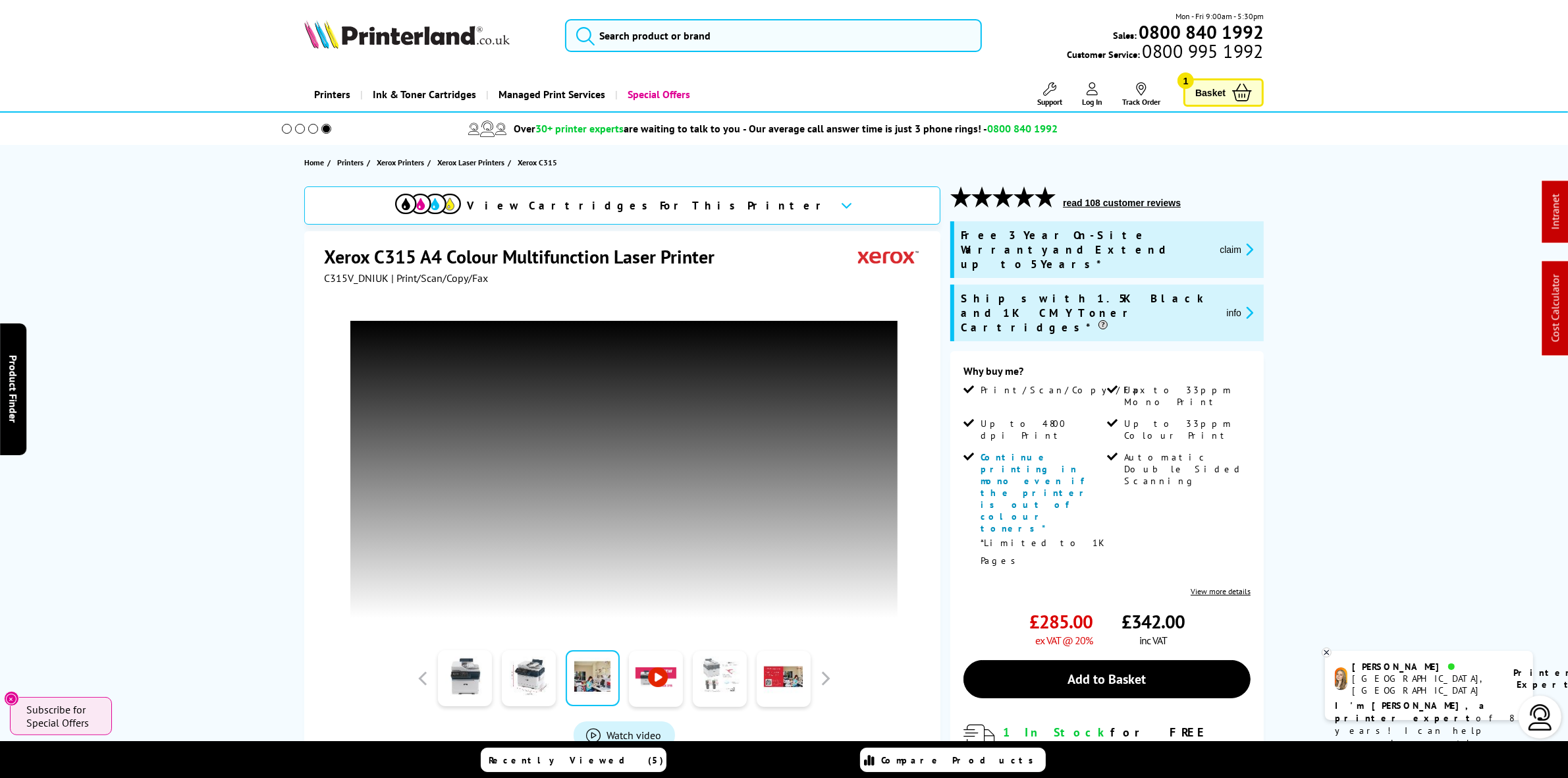
click at [722, 667] on link at bounding box center [720, 678] width 54 height 56
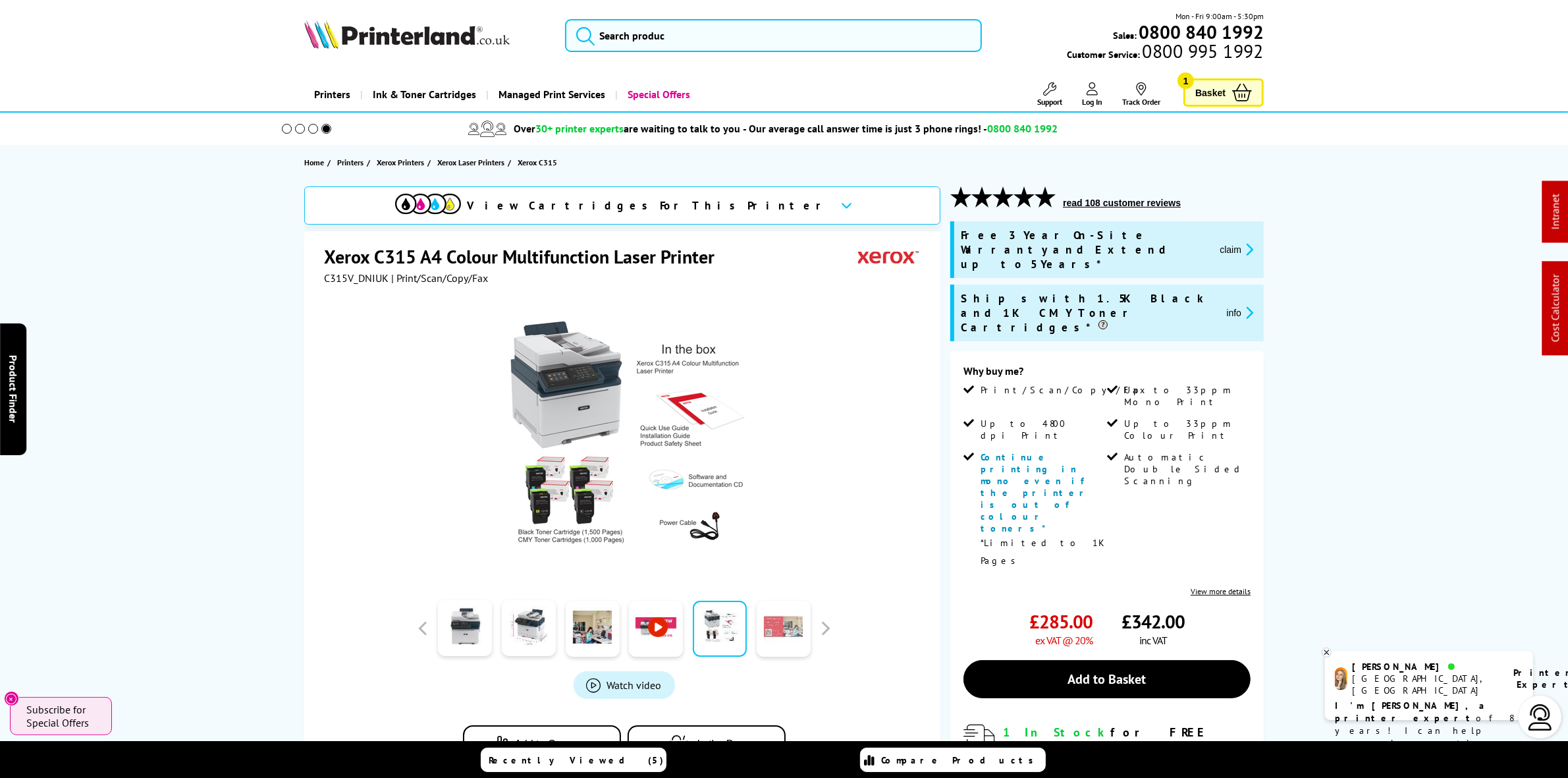
click at [777, 616] on link at bounding box center [784, 628] width 54 height 56
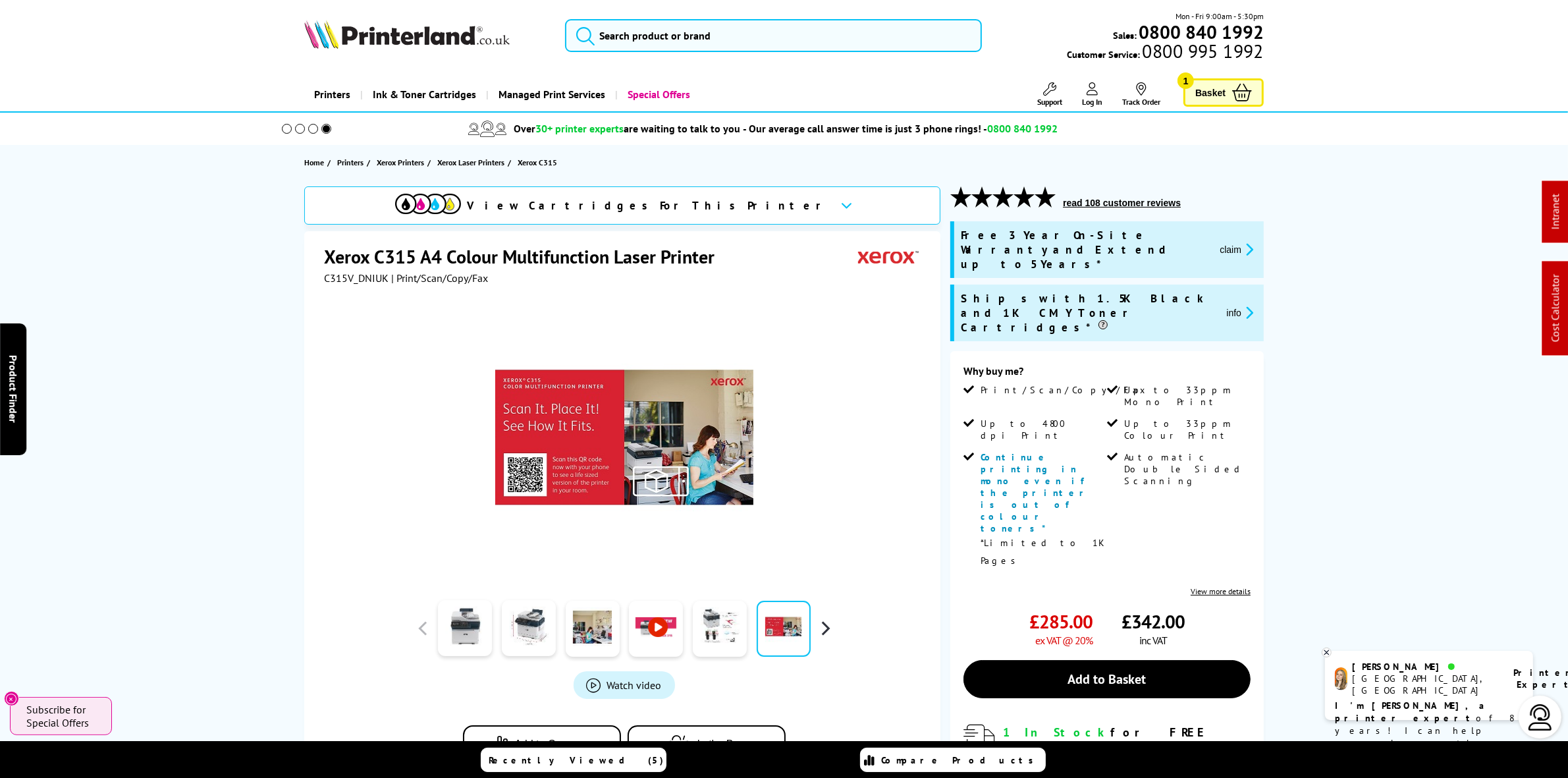
click at [833, 628] on button "button" at bounding box center [826, 628] width 20 height 20
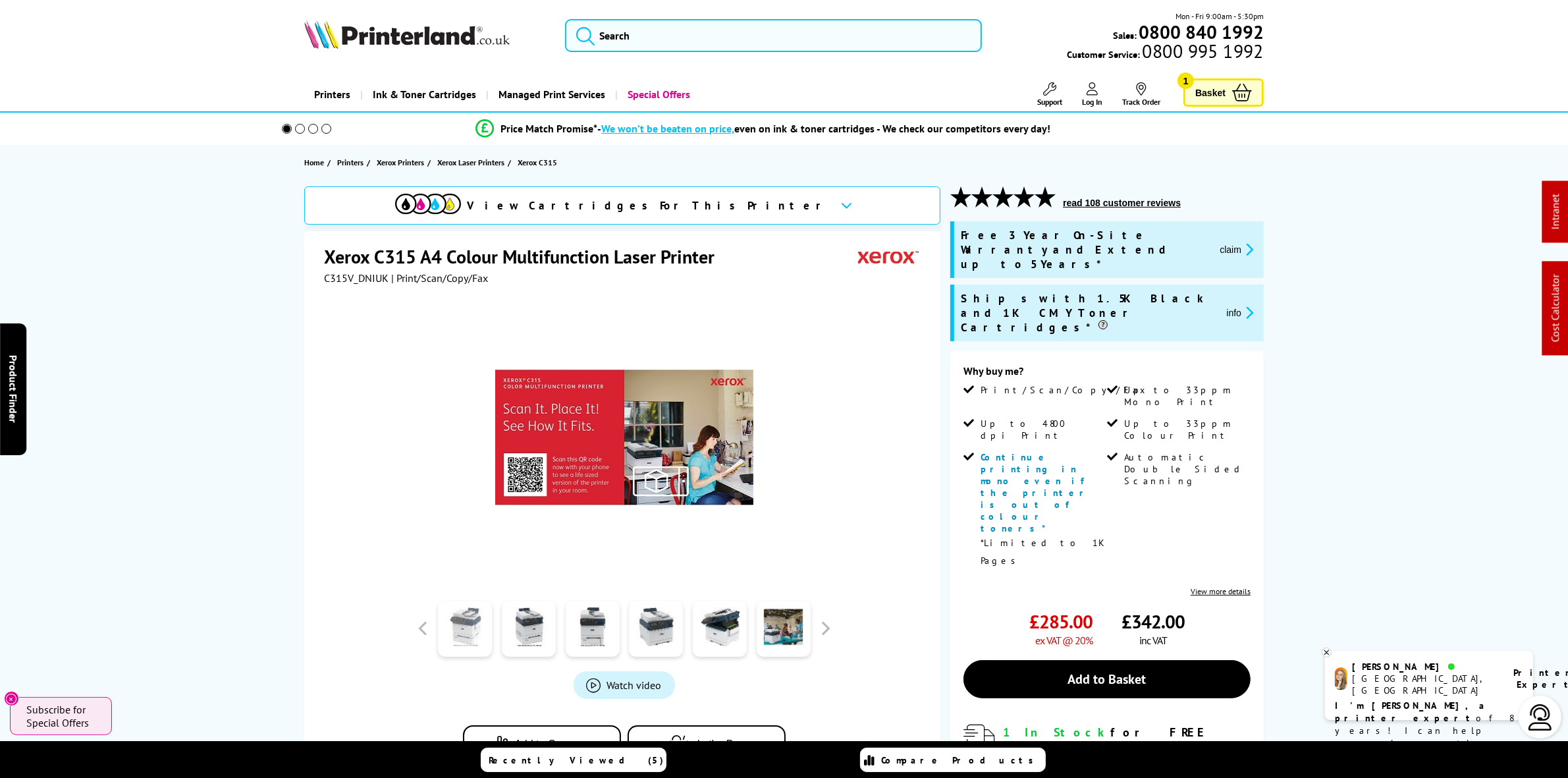
click at [488, 616] on link at bounding box center [465, 628] width 54 height 56
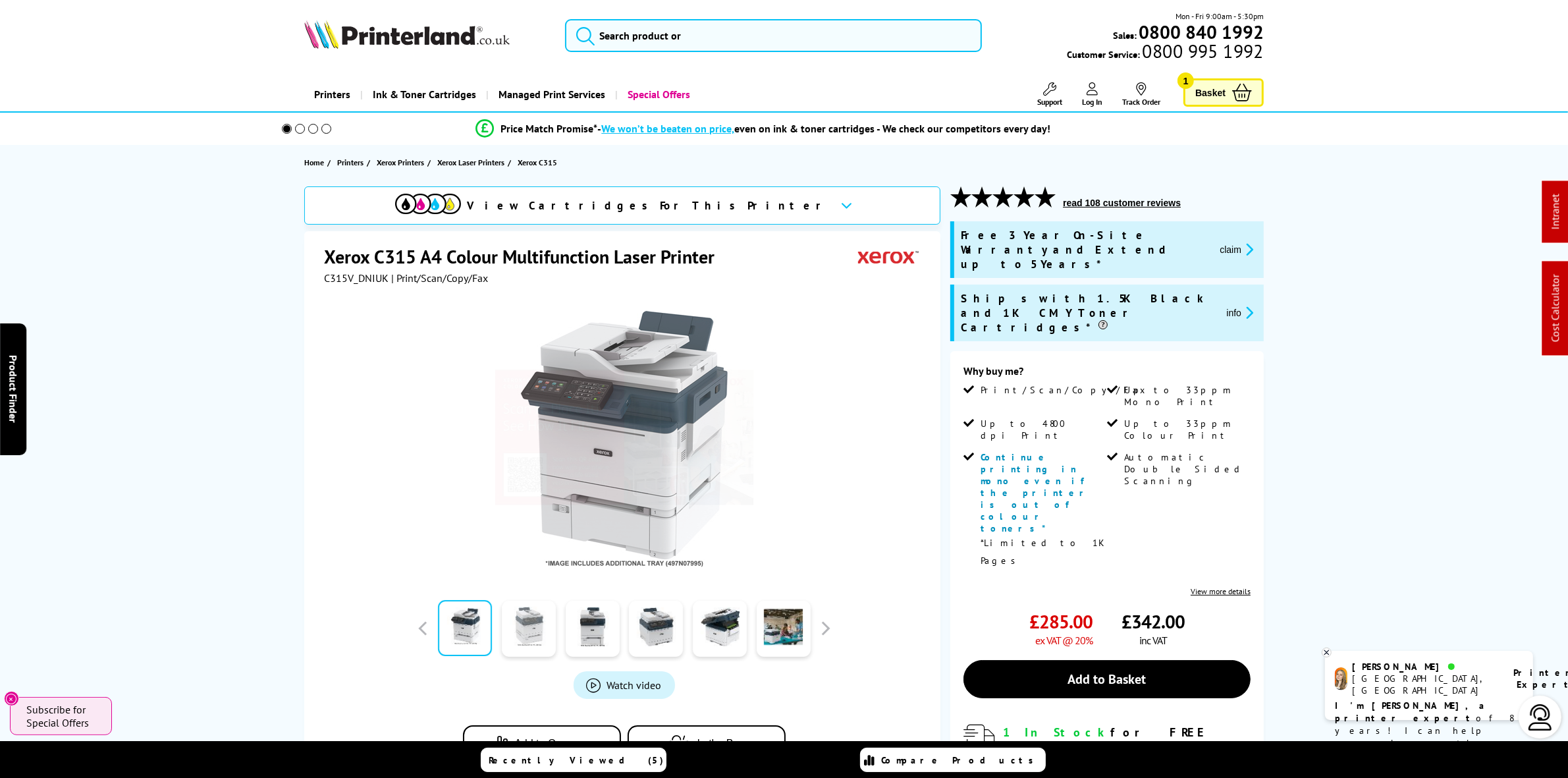
drag, startPoint x: 529, startPoint y: 623, endPoint x: 595, endPoint y: 629, distance: 66.3
click at [531, 623] on link at bounding box center [529, 628] width 54 height 56
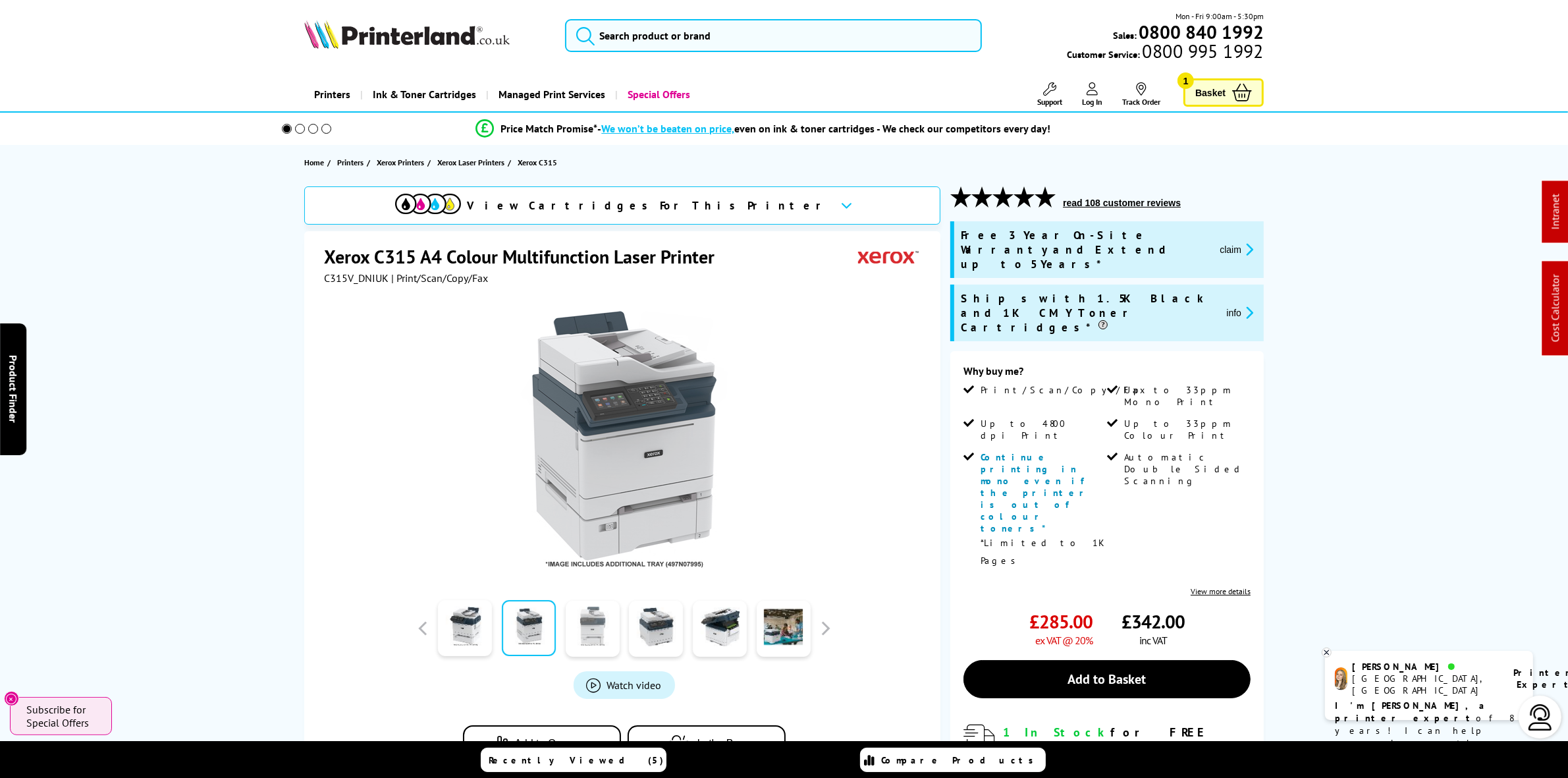
click at [595, 629] on link at bounding box center [593, 628] width 54 height 56
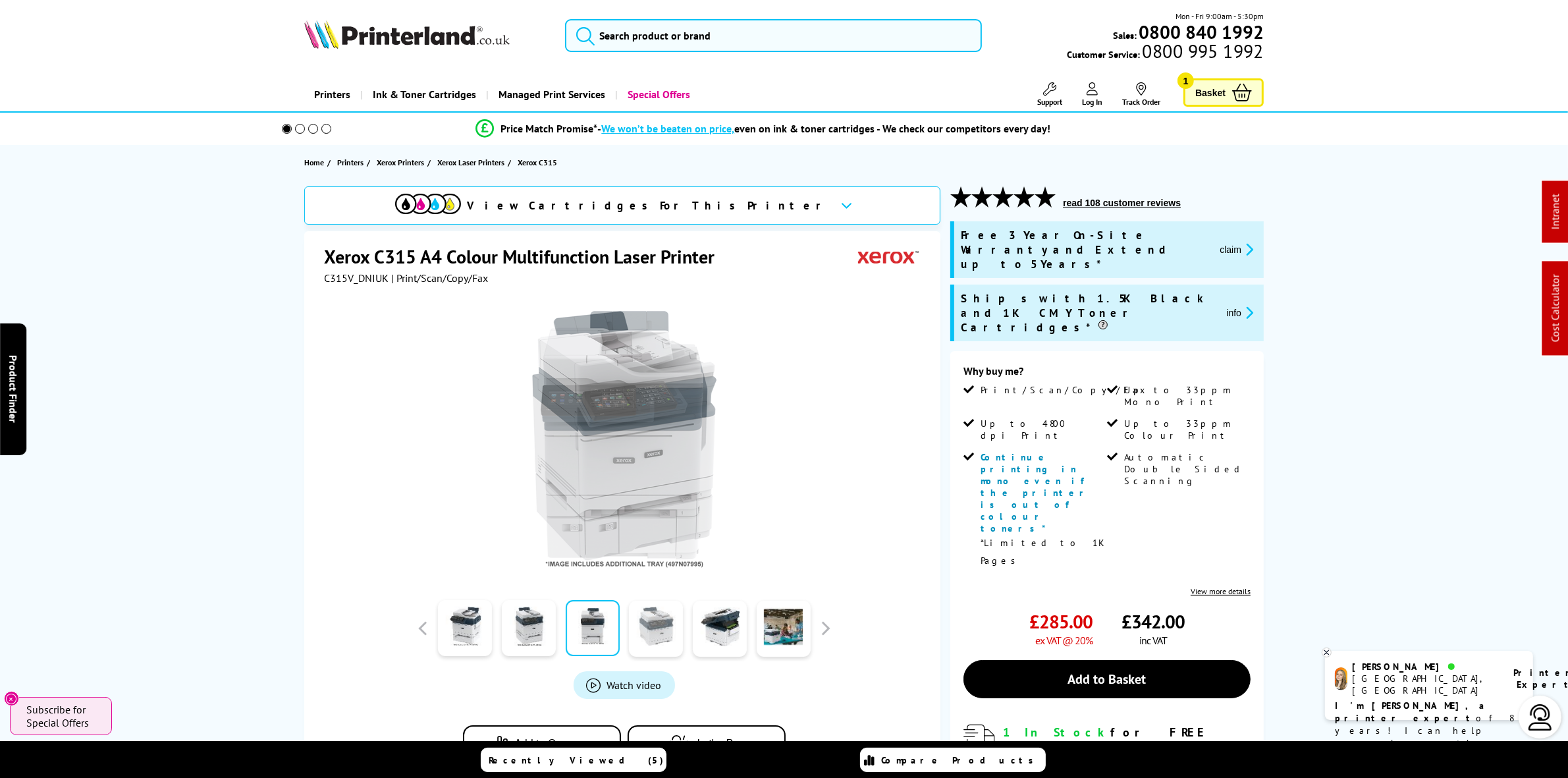
click at [644, 626] on link at bounding box center [656, 628] width 54 height 56
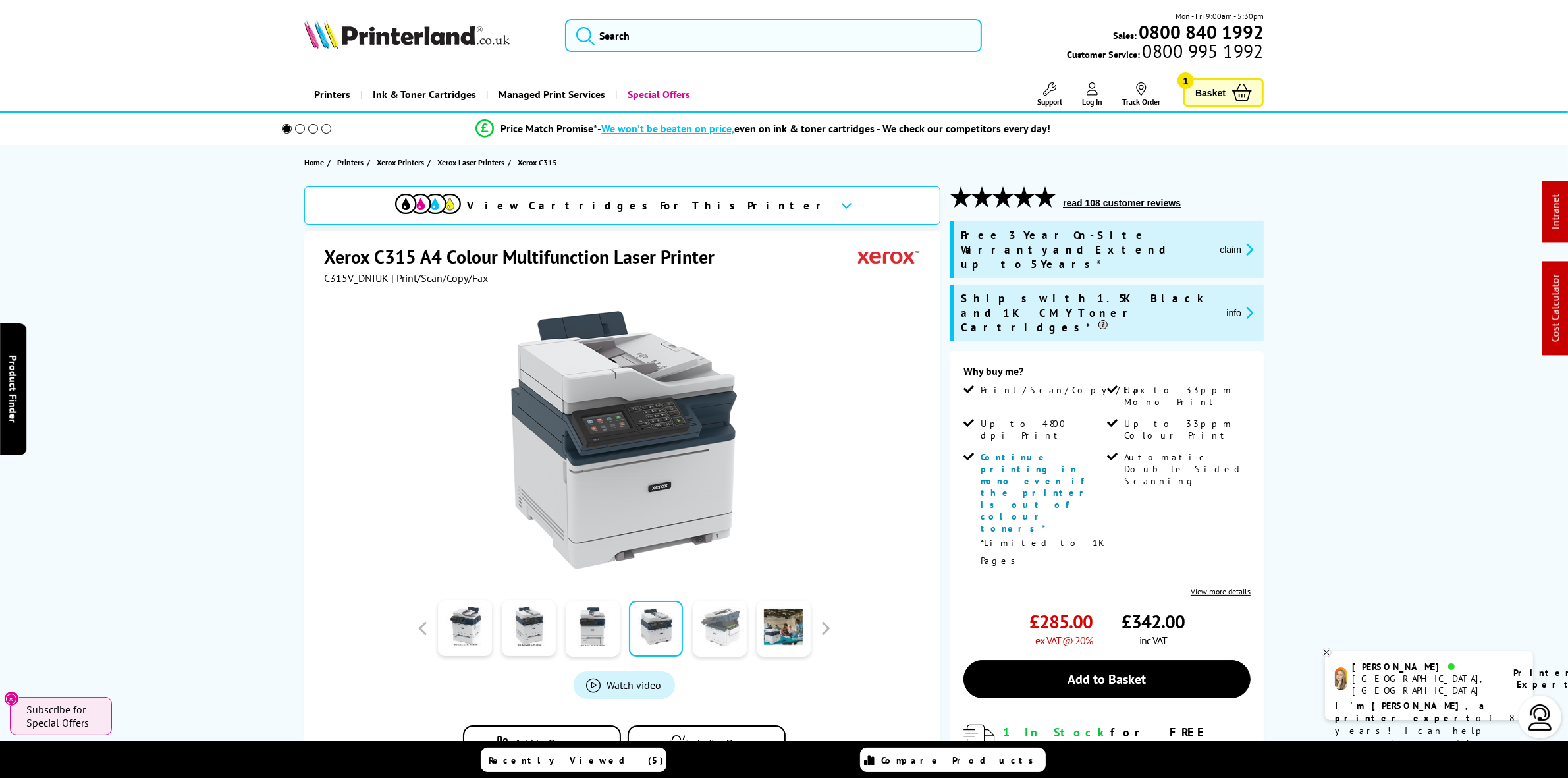
click at [729, 628] on link at bounding box center [720, 628] width 54 height 56
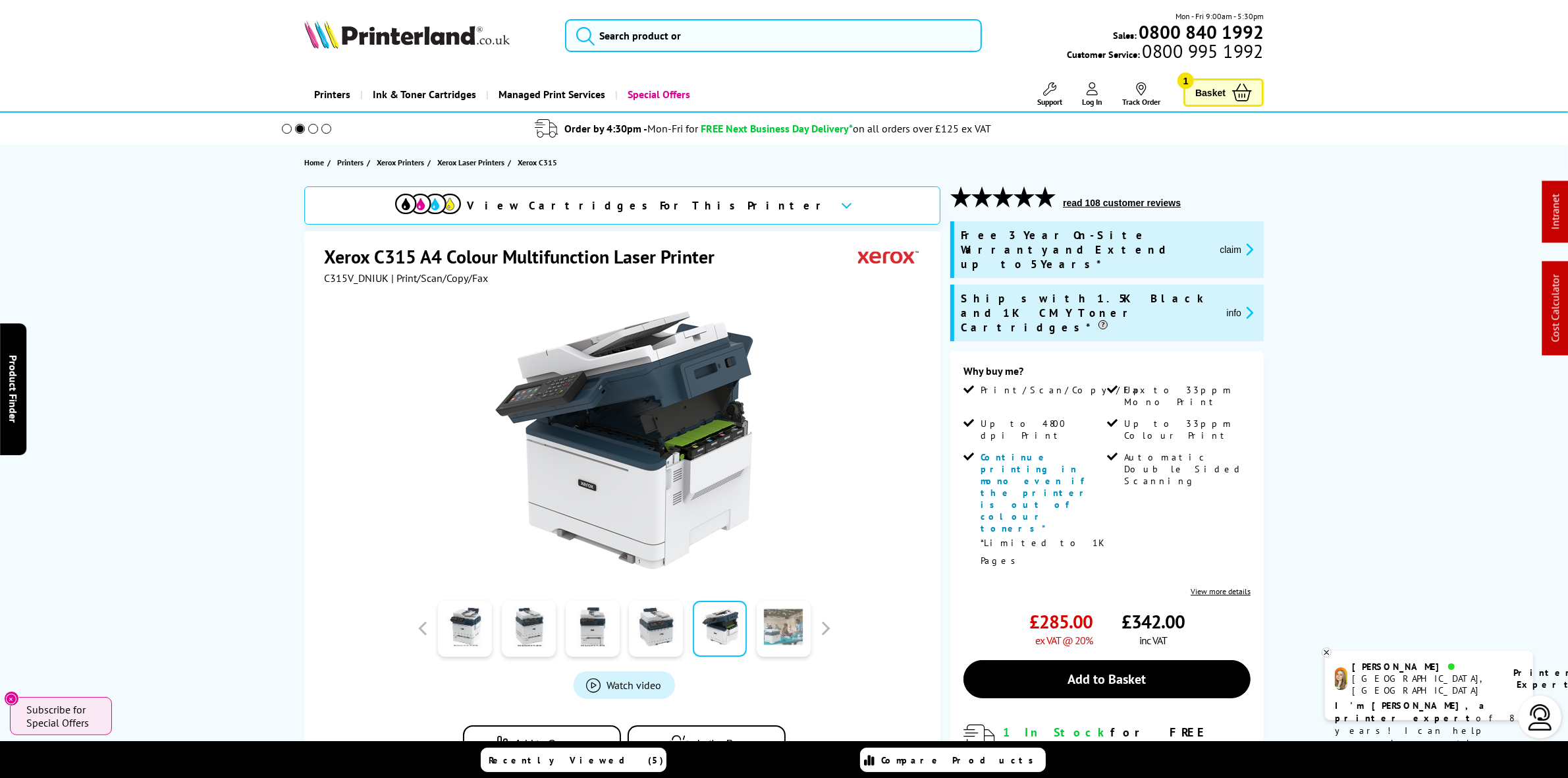
click at [786, 624] on link at bounding box center [784, 628] width 54 height 56
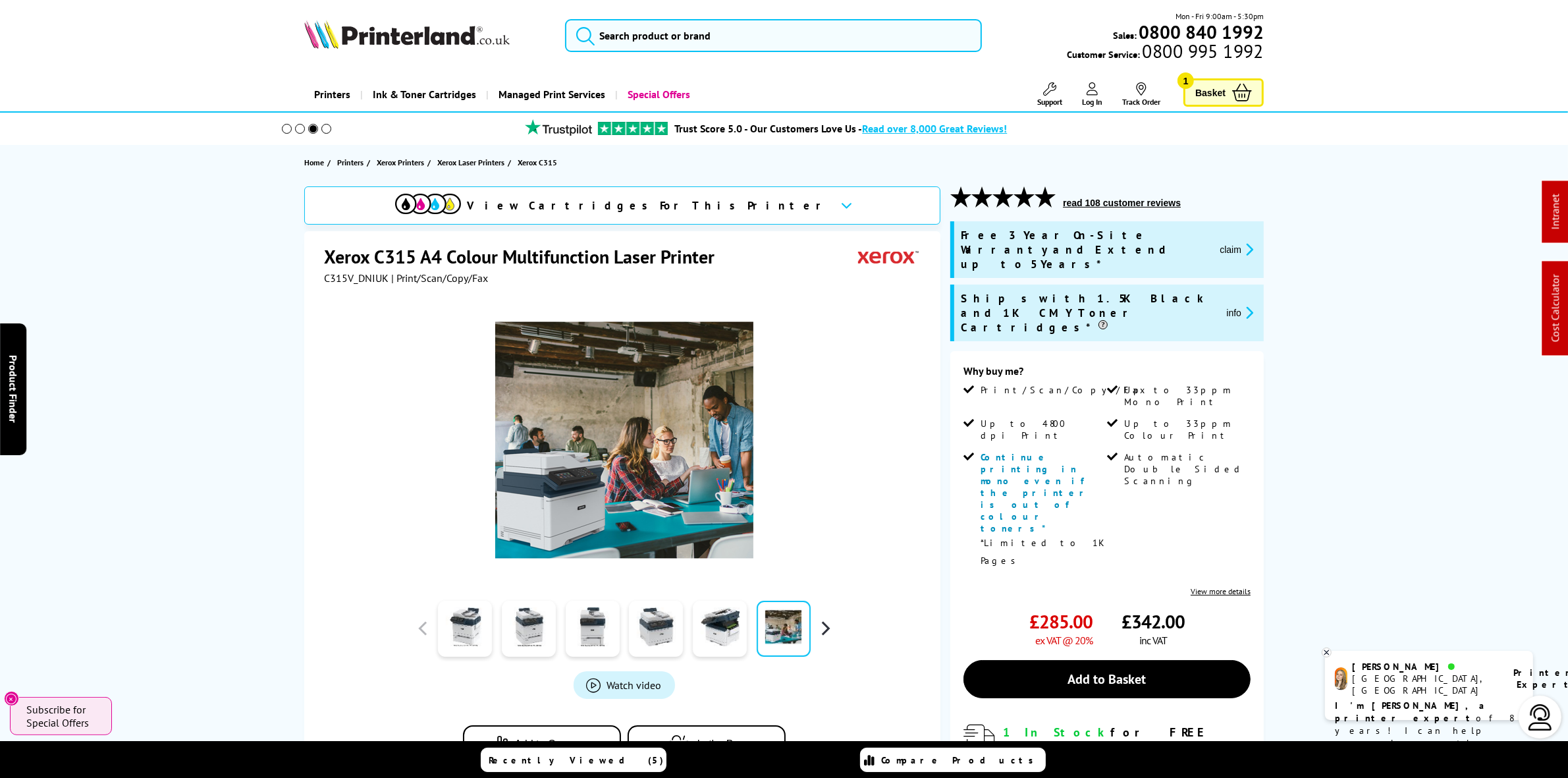
click at [828, 629] on button "button" at bounding box center [826, 628] width 20 height 20
click at [458, 626] on link at bounding box center [465, 628] width 54 height 56
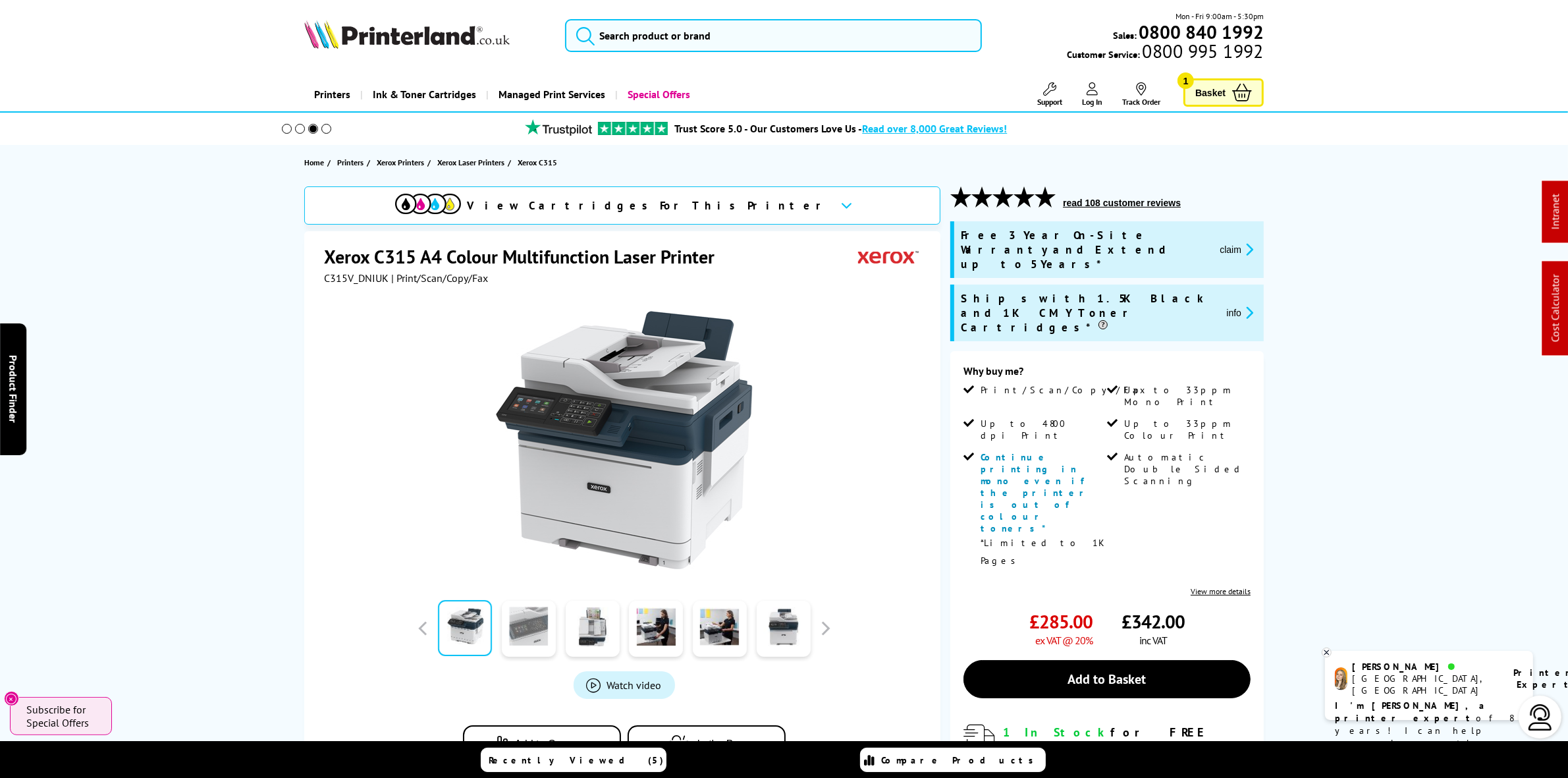
click at [520, 620] on link at bounding box center [529, 628] width 54 height 56
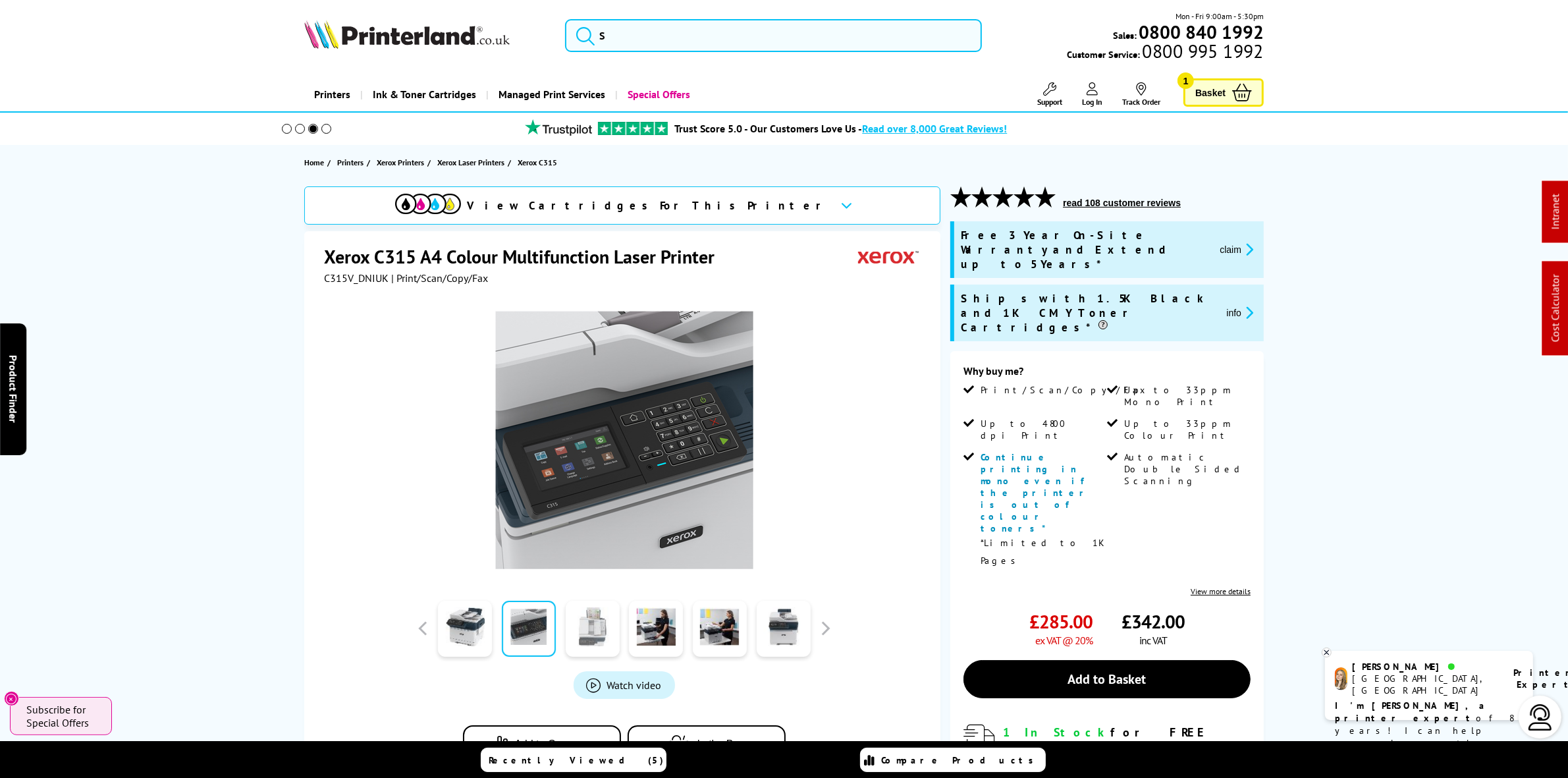
click at [597, 630] on link at bounding box center [593, 628] width 54 height 56
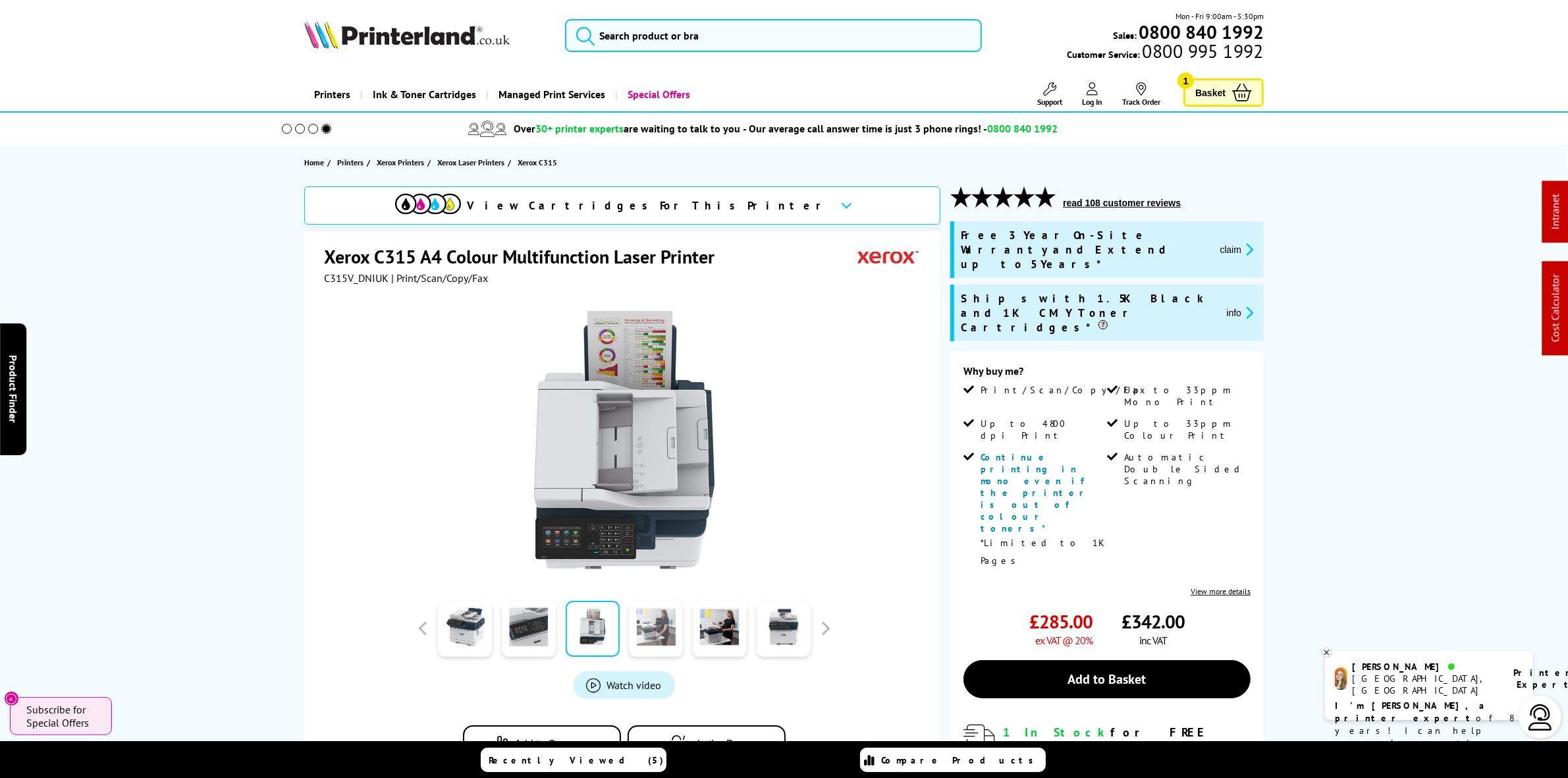
click at [652, 631] on link at bounding box center [656, 628] width 54 height 56
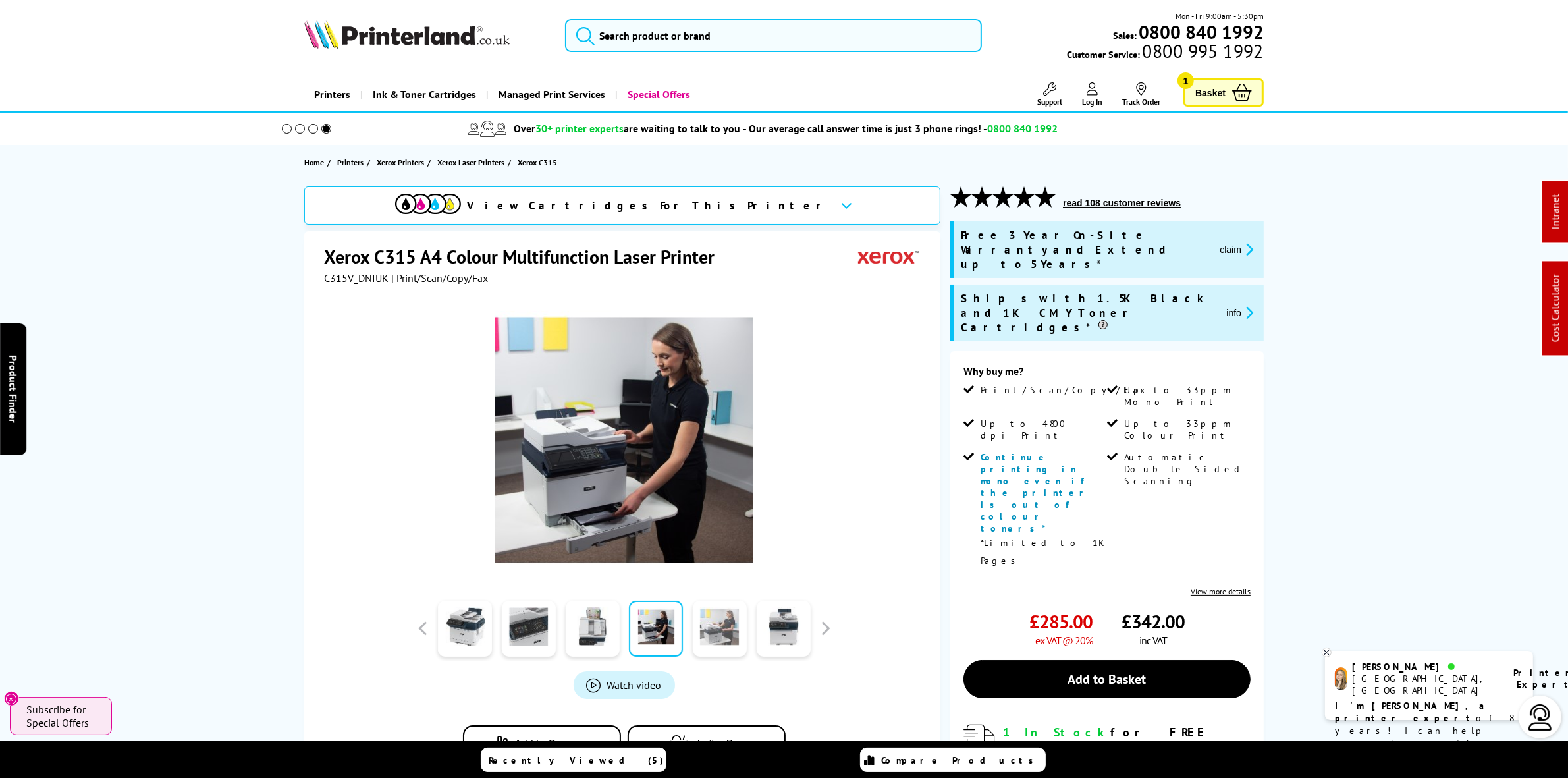
click at [710, 631] on link at bounding box center [720, 628] width 54 height 56
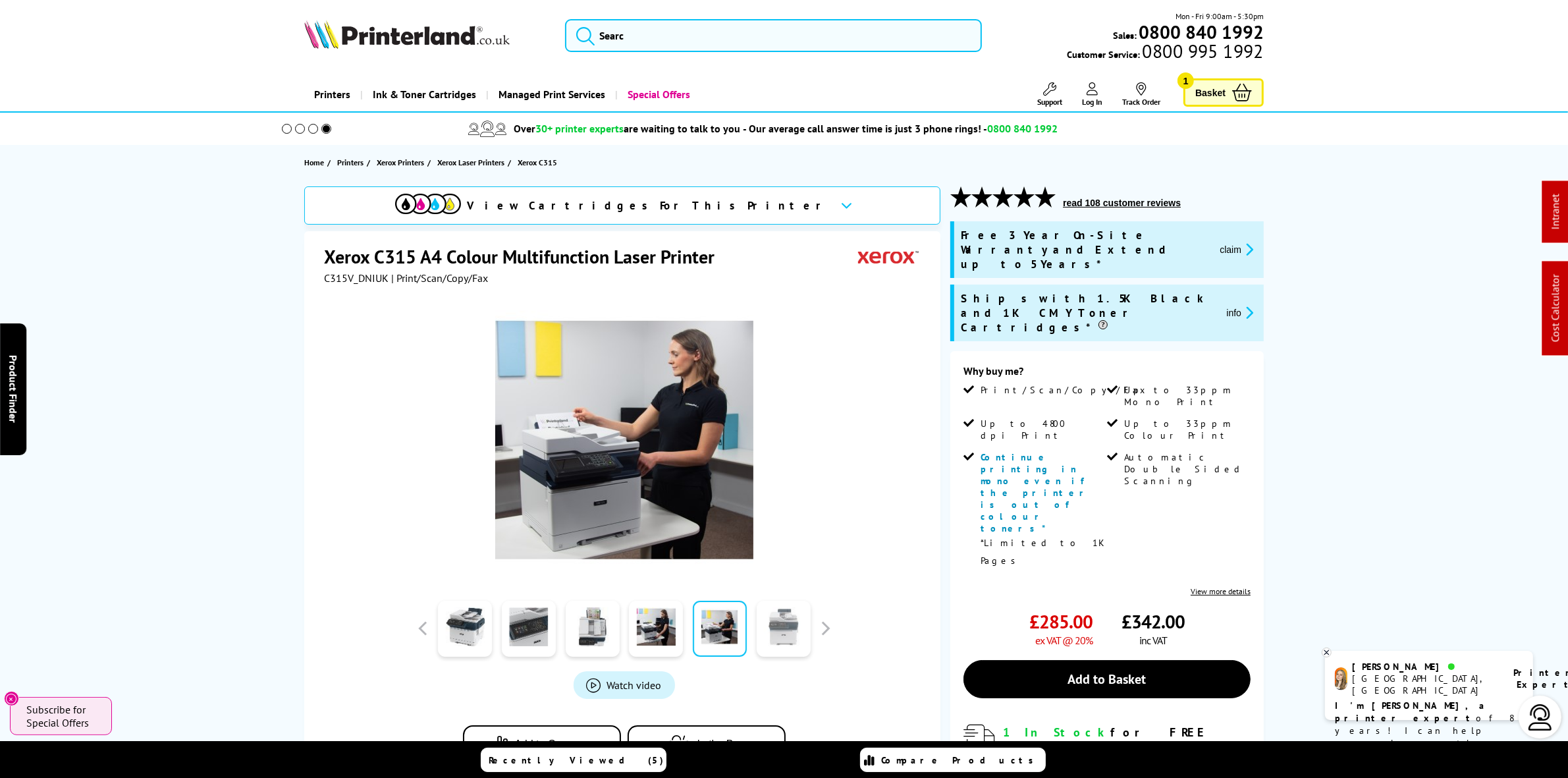
click at [771, 636] on link at bounding box center [784, 628] width 54 height 56
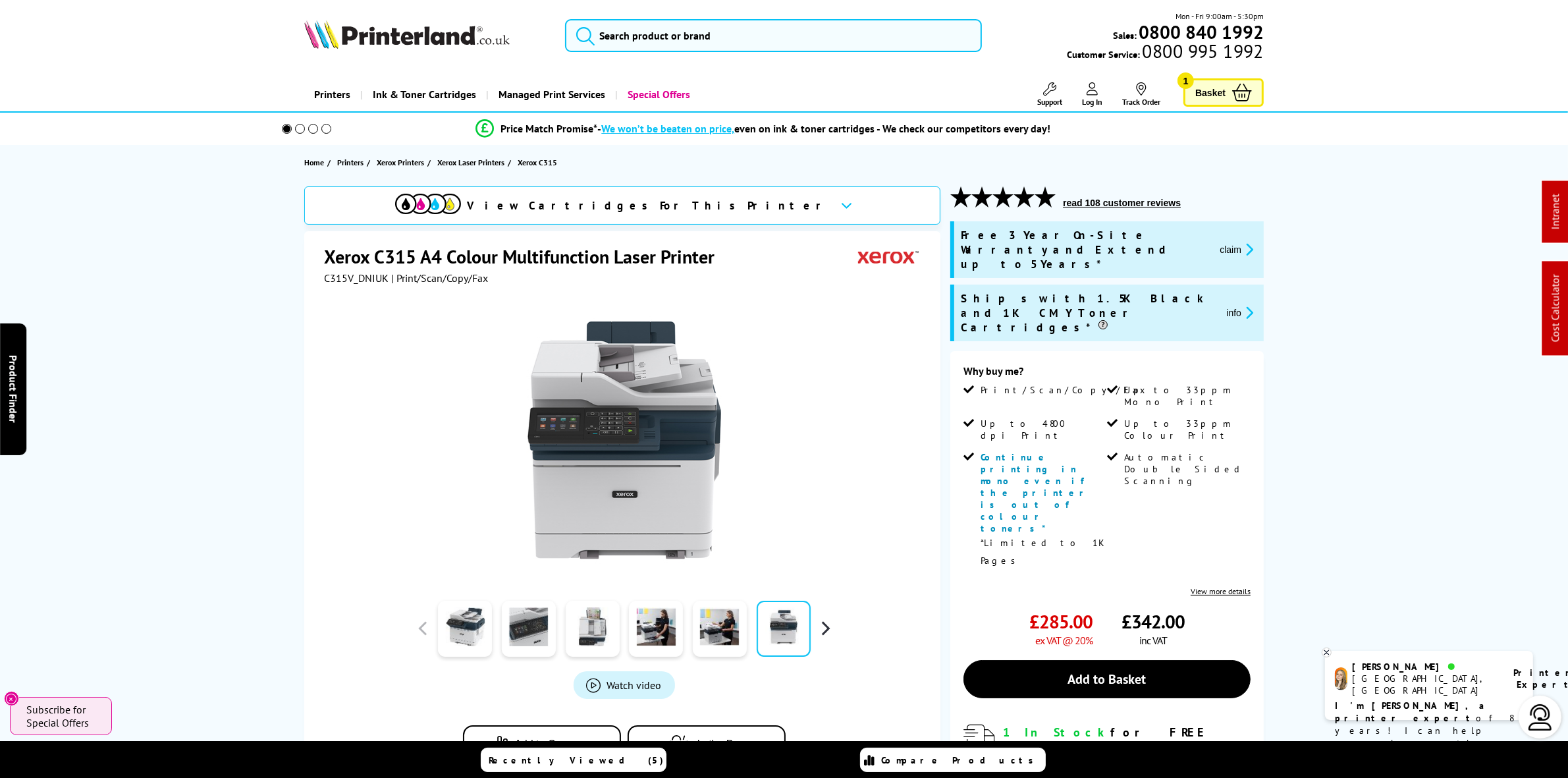
click at [827, 630] on button "button" at bounding box center [826, 628] width 20 height 20
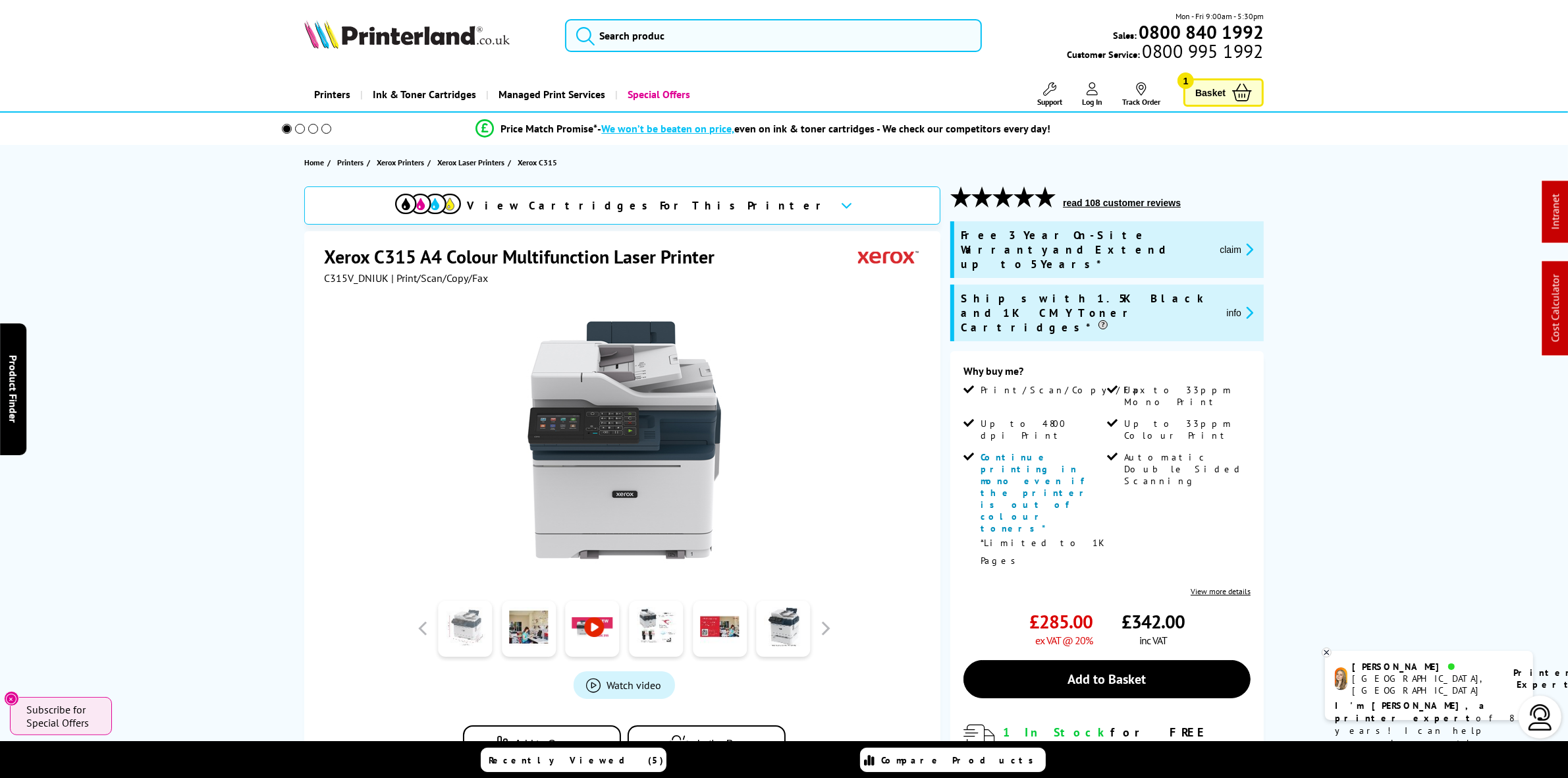
click at [475, 633] on link at bounding box center [465, 628] width 54 height 56
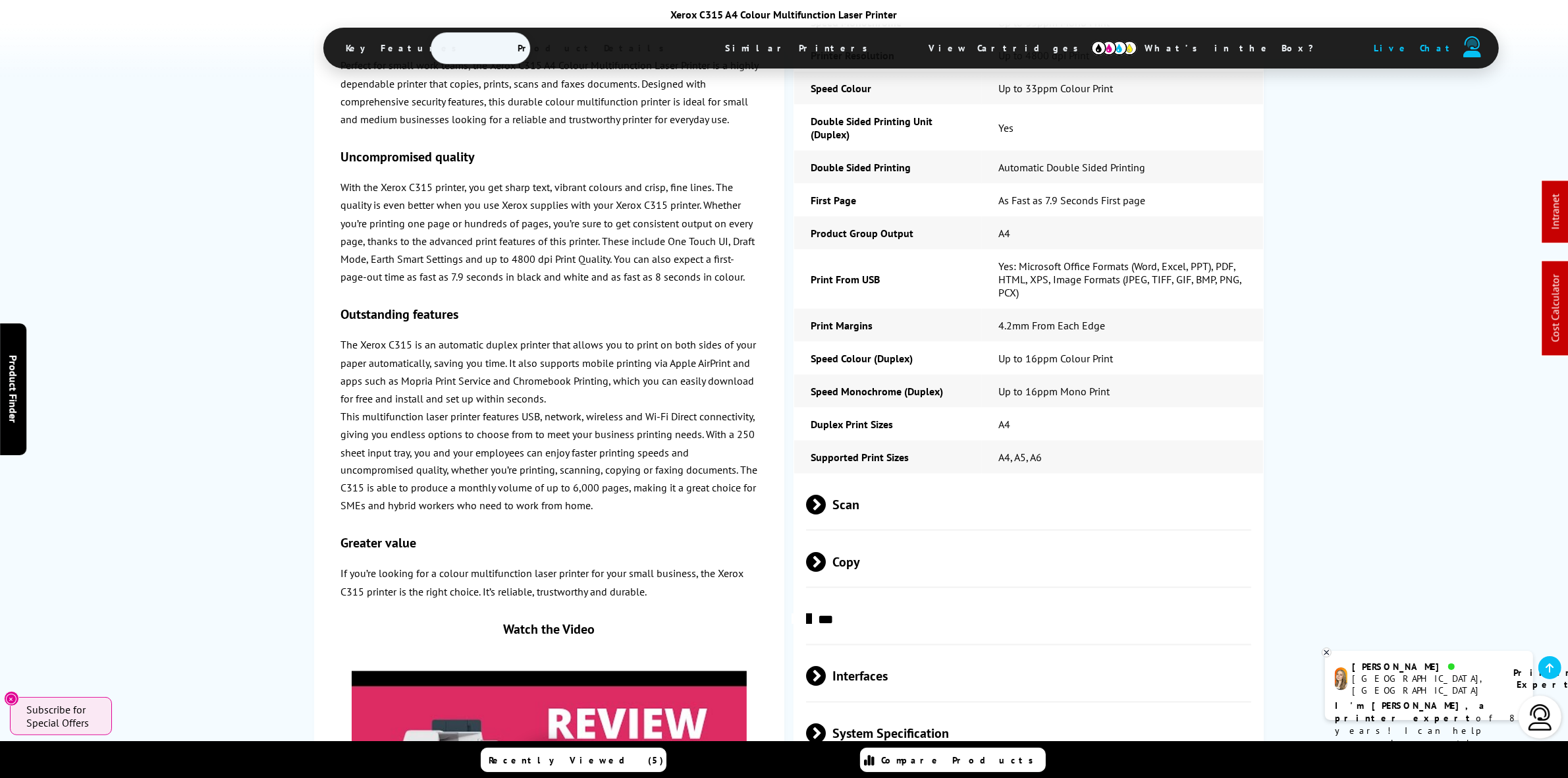
scroll to position [2387, 0]
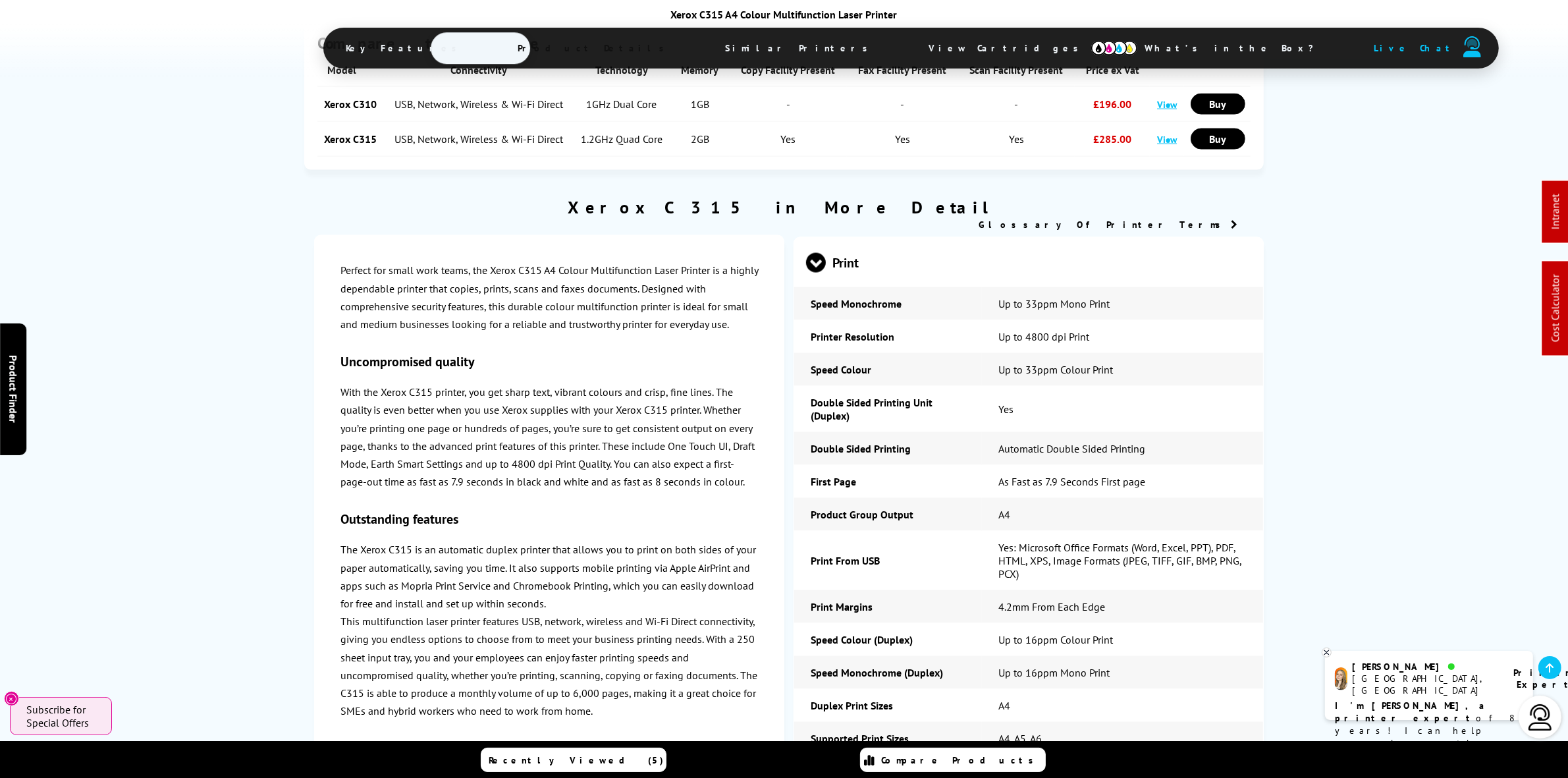
click at [998, 238] on span "Print" at bounding box center [1029, 262] width 445 height 49
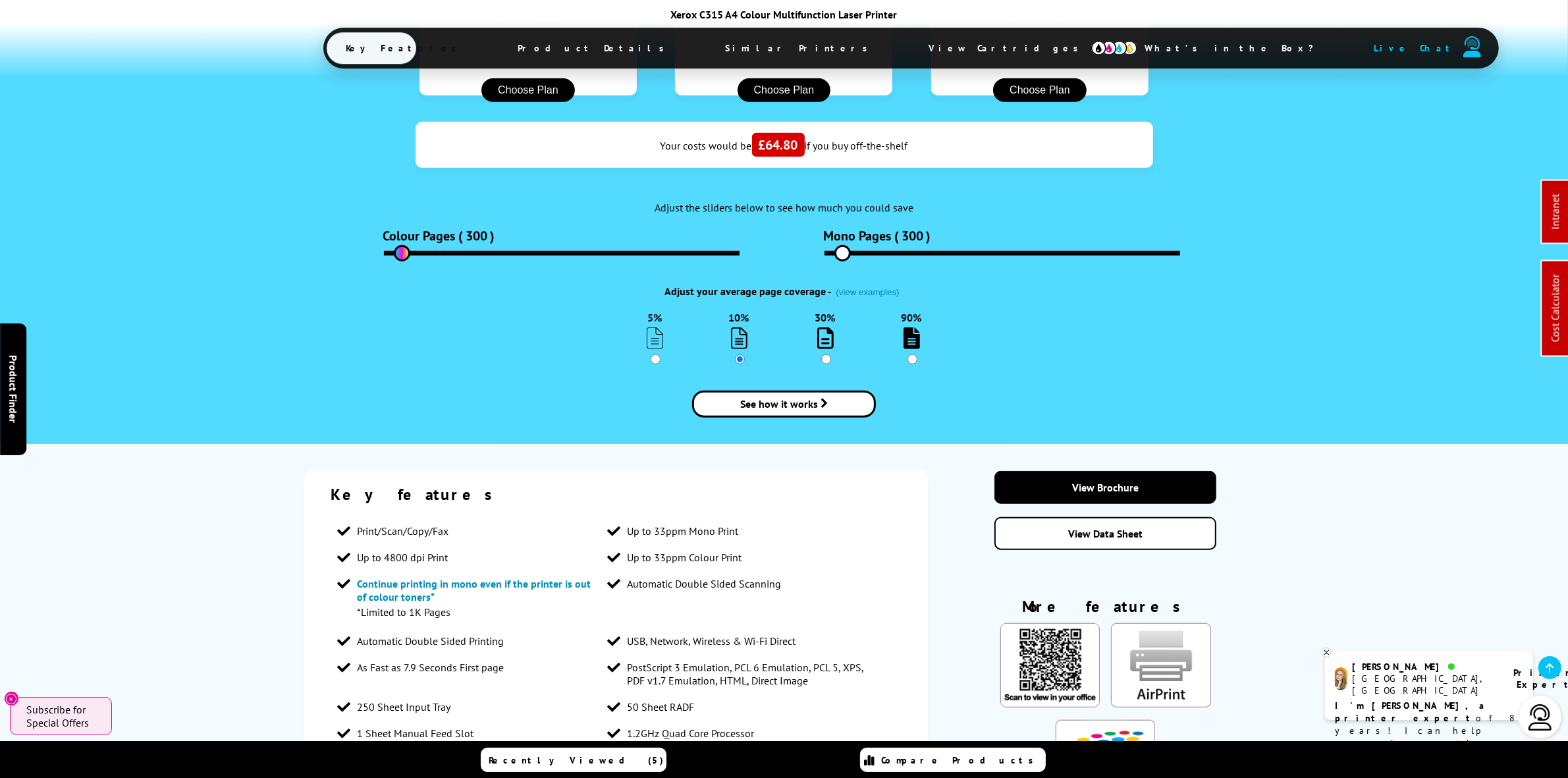
scroll to position [1564, 0]
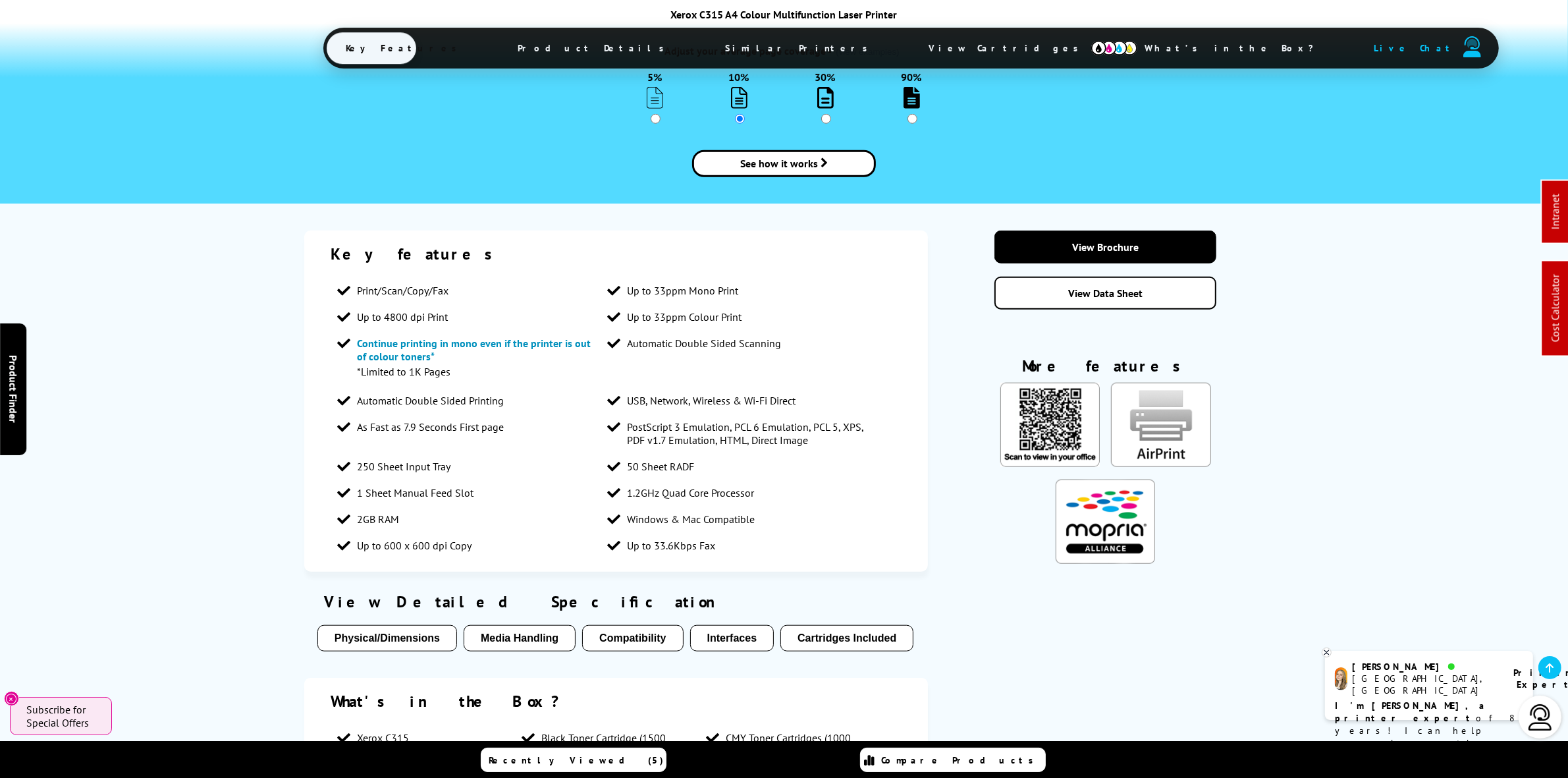
click at [1093, 277] on link "View Data Sheet" at bounding box center [1105, 293] width 222 height 33
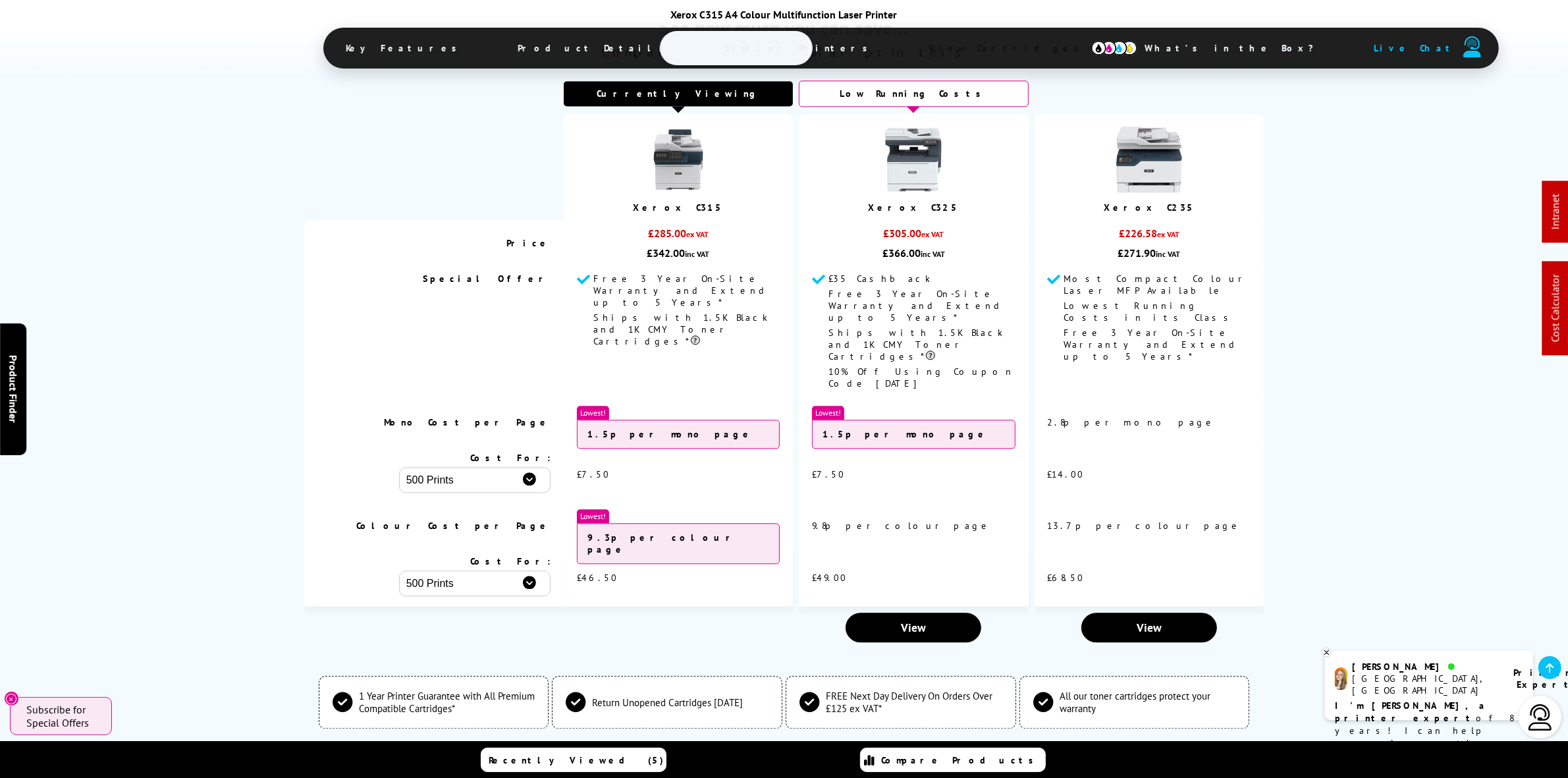
scroll to position [4116, 0]
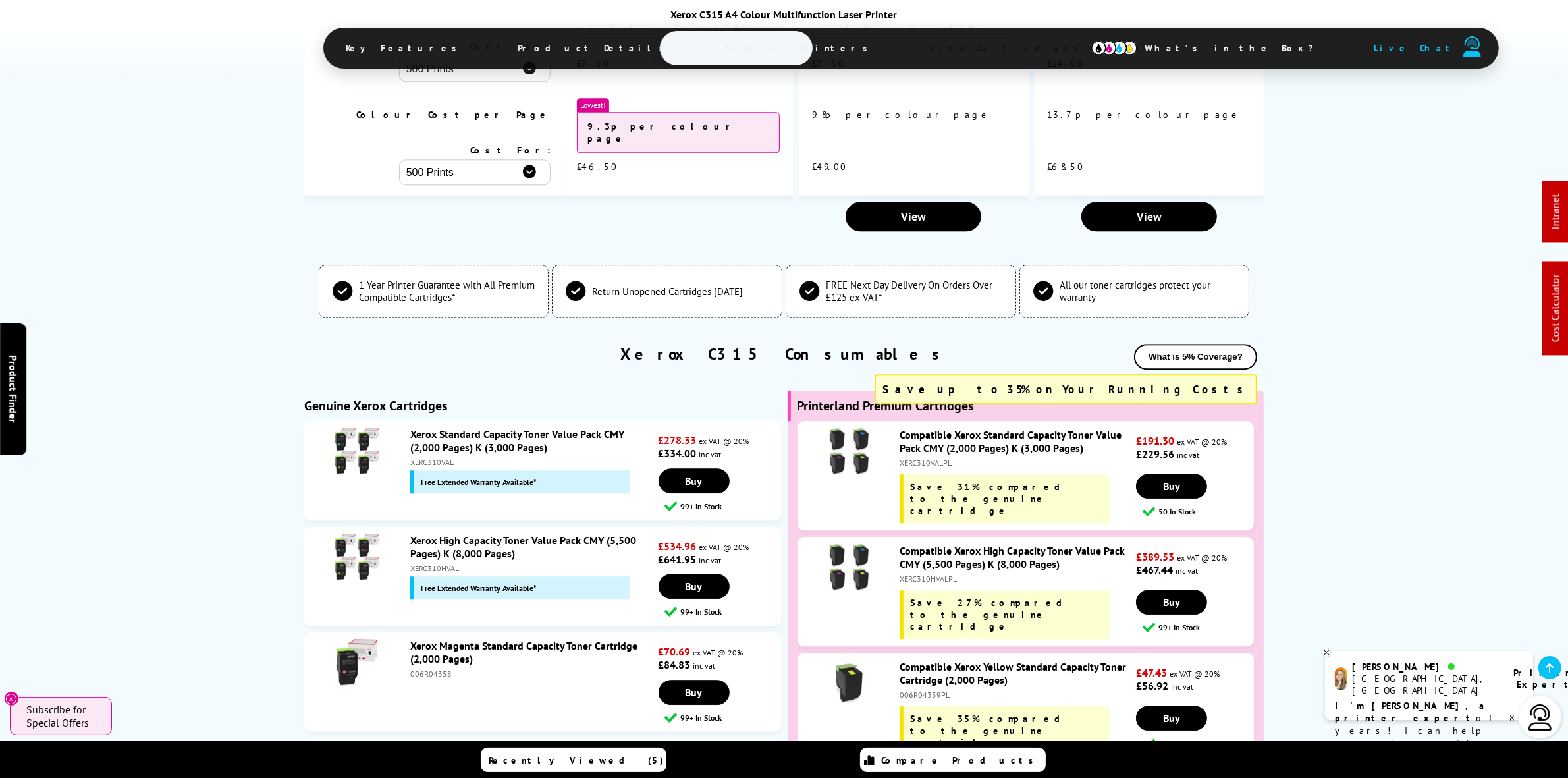
click at [920, 428] on div "Compatible Xerox Standard Capacity Toner Value Pack CMY (2,000 Pages) K (3,000 …" at bounding box center [1015, 475] width 243 height 95
click at [920, 428] on div "Compatible Xerox Standard Capacity Toner Value Pack CMY (2,000 Pages) K (3,000 …" at bounding box center [1015, 475] width 243 height 95
click at [923, 458] on div "XERC310VALPL" at bounding box center [1017, 462] width 233 height 10
copy div "XERC310VALPL"
